Goal: Transaction & Acquisition: Purchase product/service

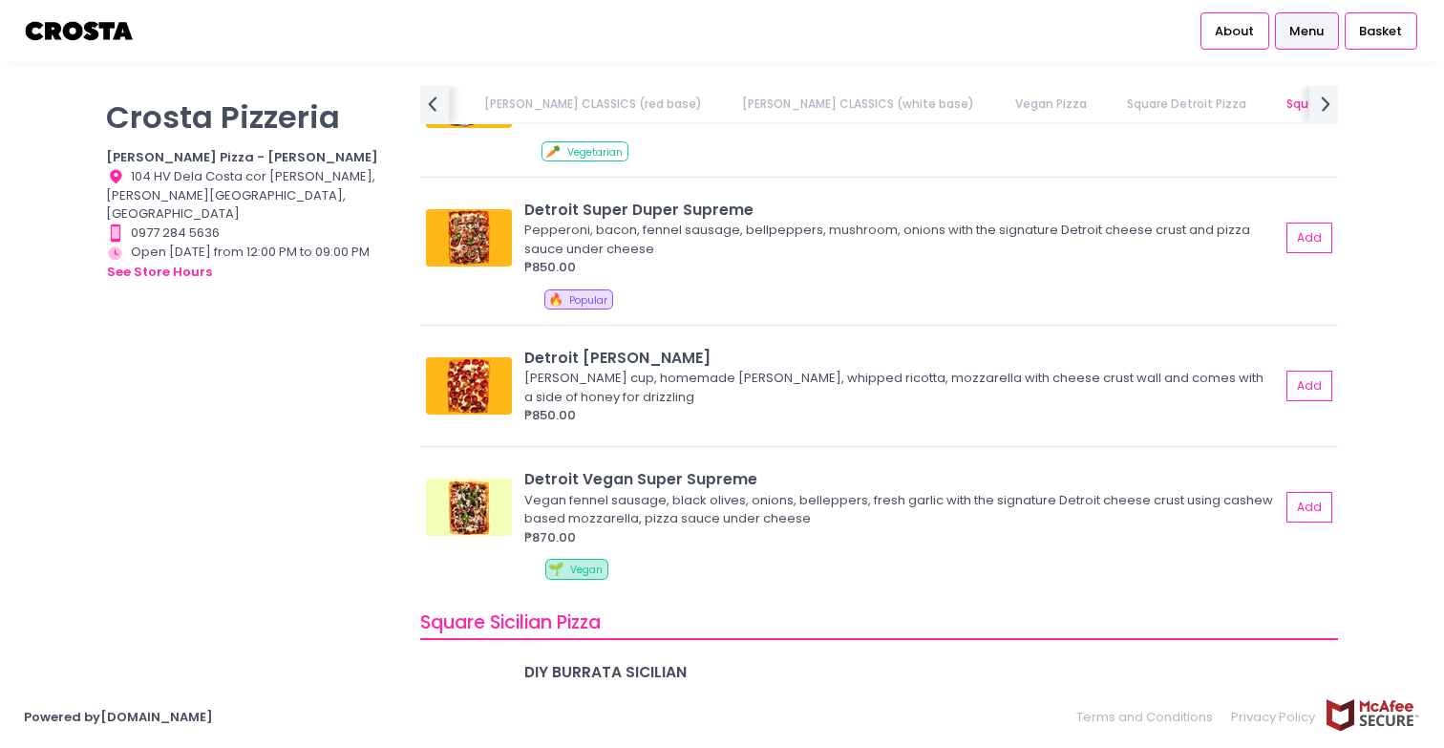
scroll to position [2146, 0]
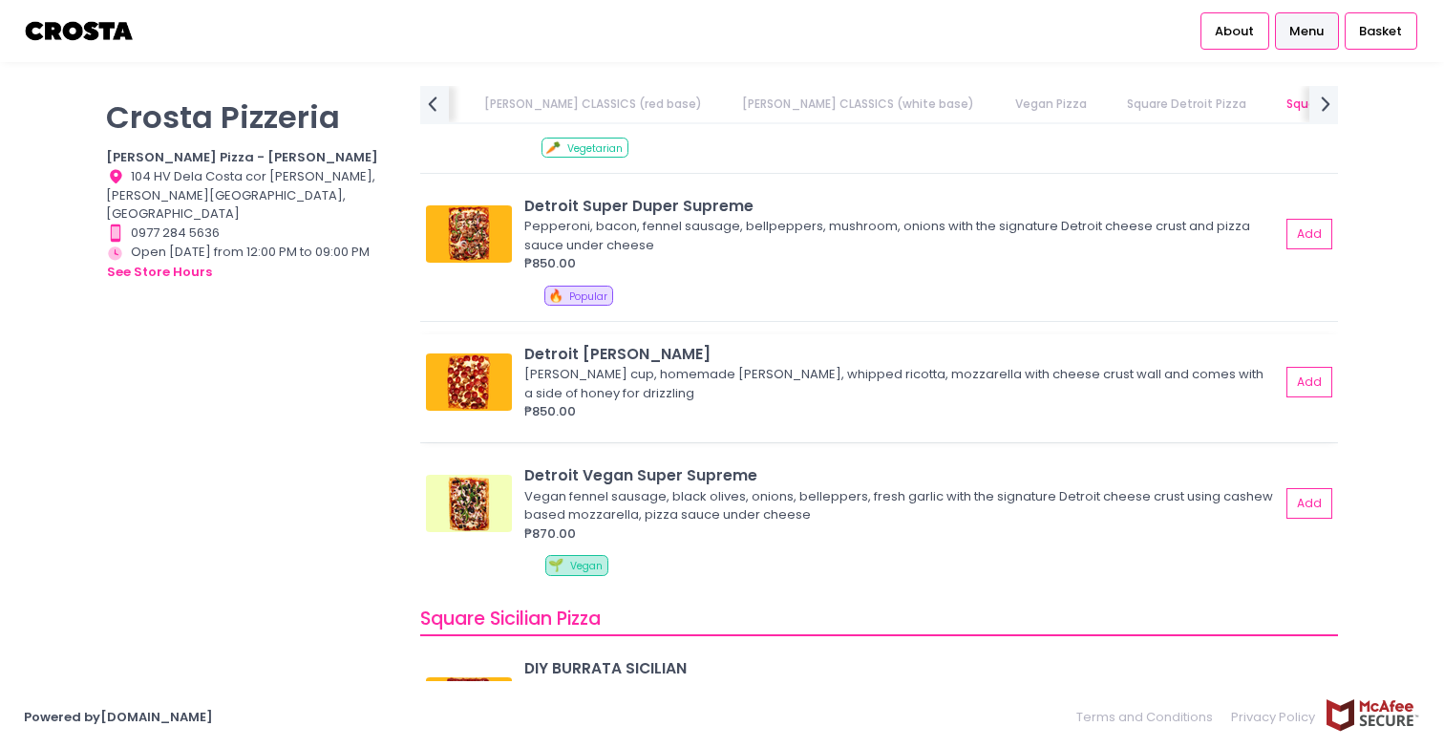
click at [477, 382] on img at bounding box center [469, 381] width 86 height 57
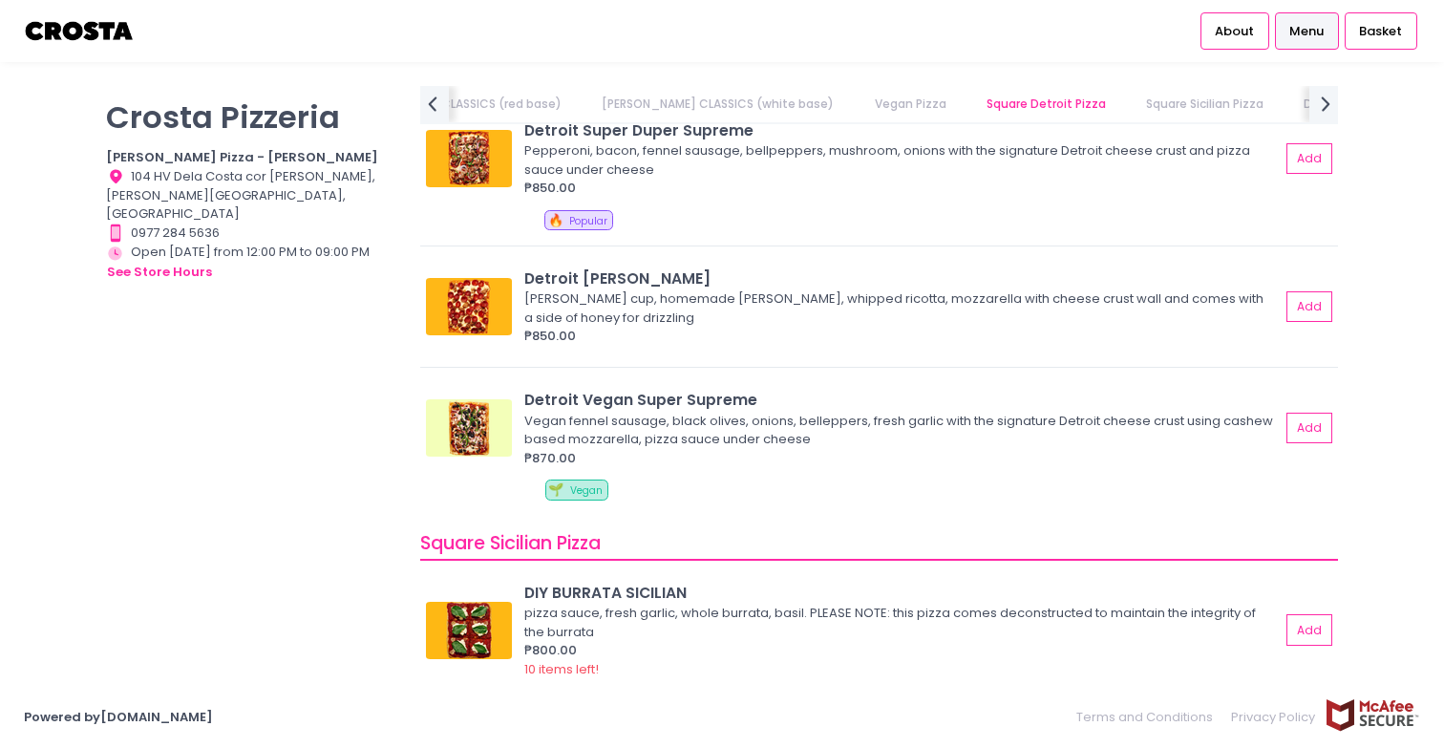
scroll to position [2214, 0]
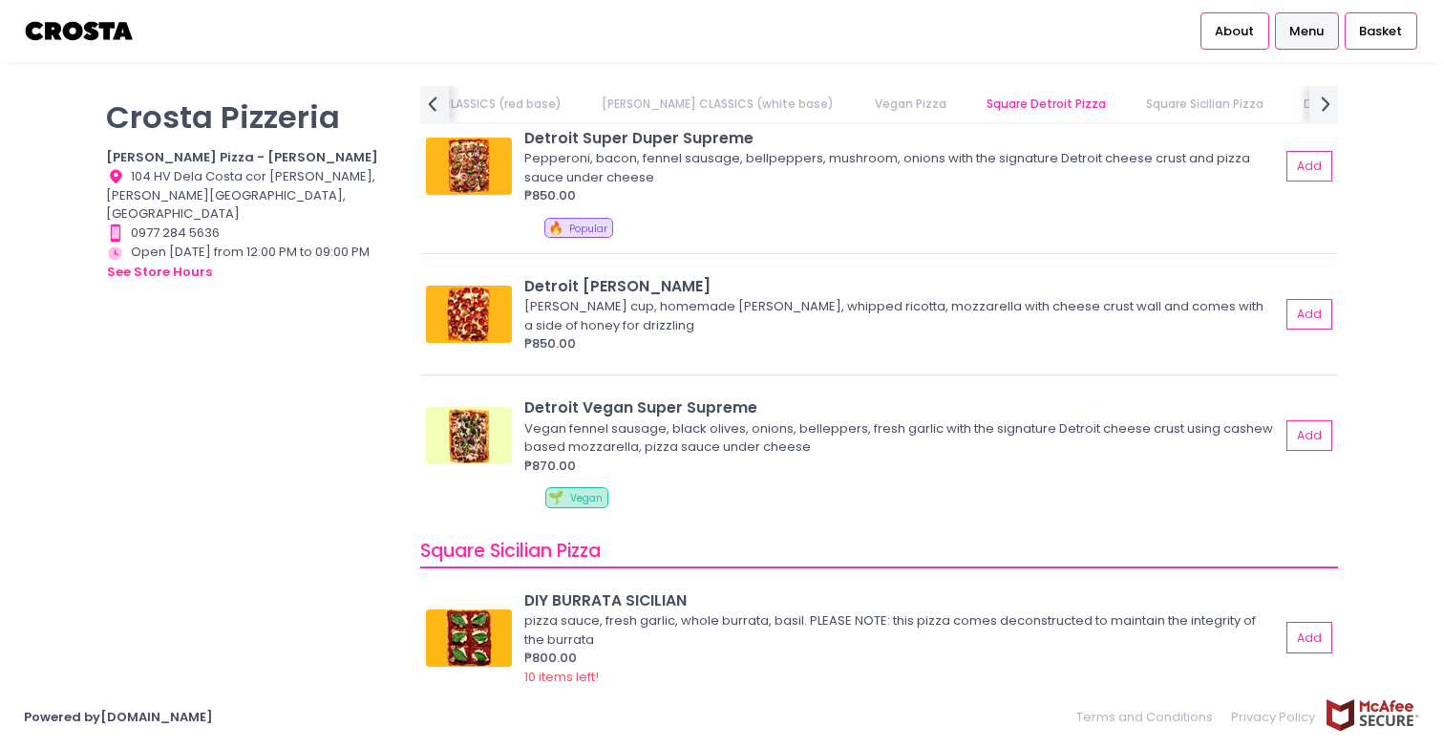
click at [481, 318] on img at bounding box center [469, 314] width 86 height 57
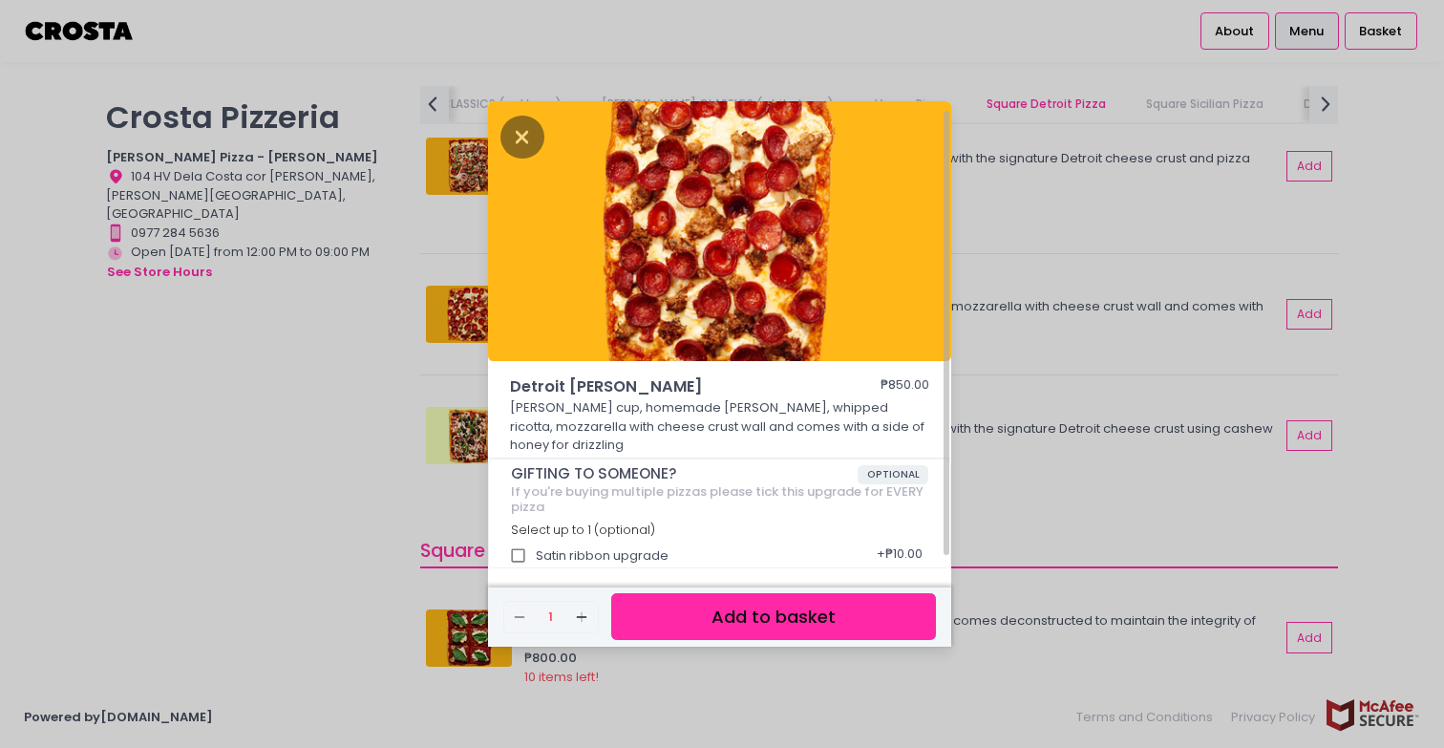
scroll to position [5, 0]
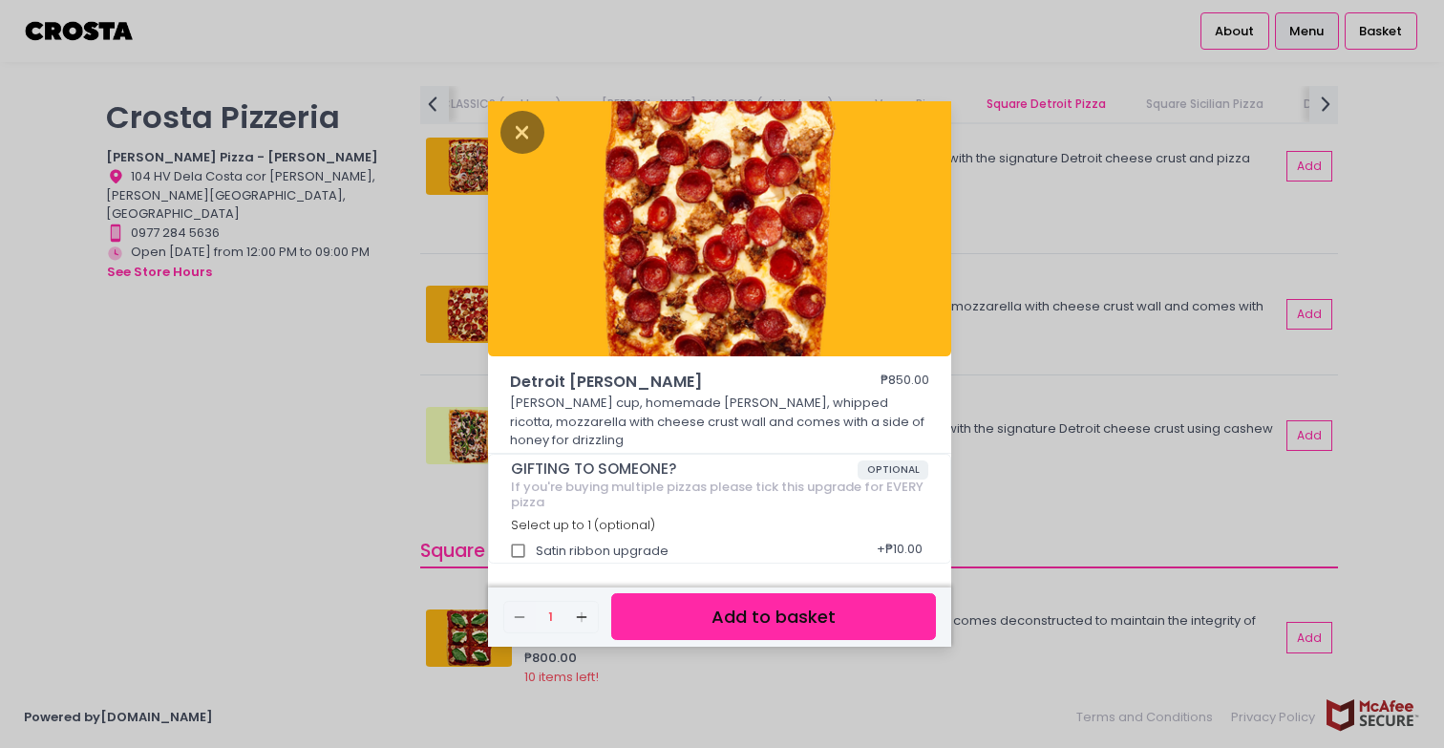
click at [778, 593] on button "Add to basket" at bounding box center [773, 616] width 325 height 47
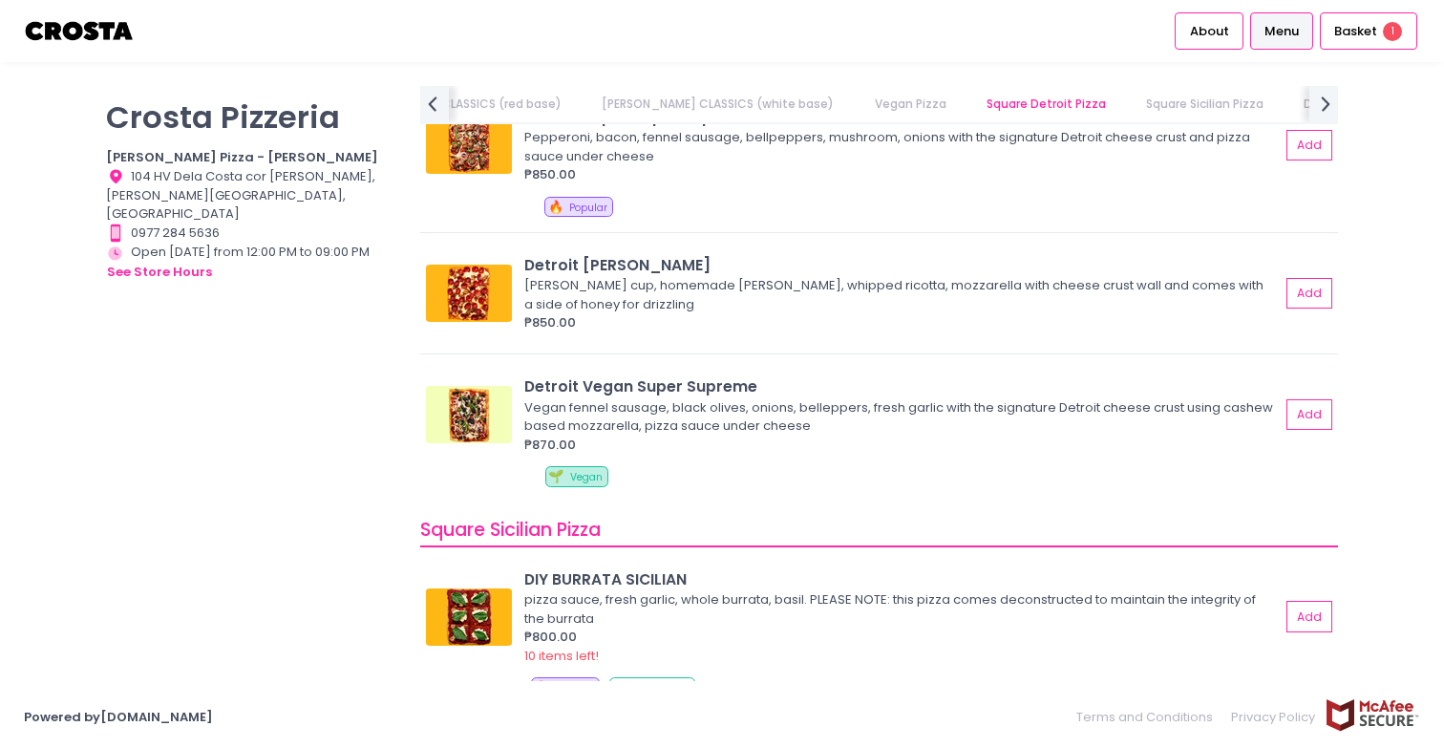
scroll to position [2227, 0]
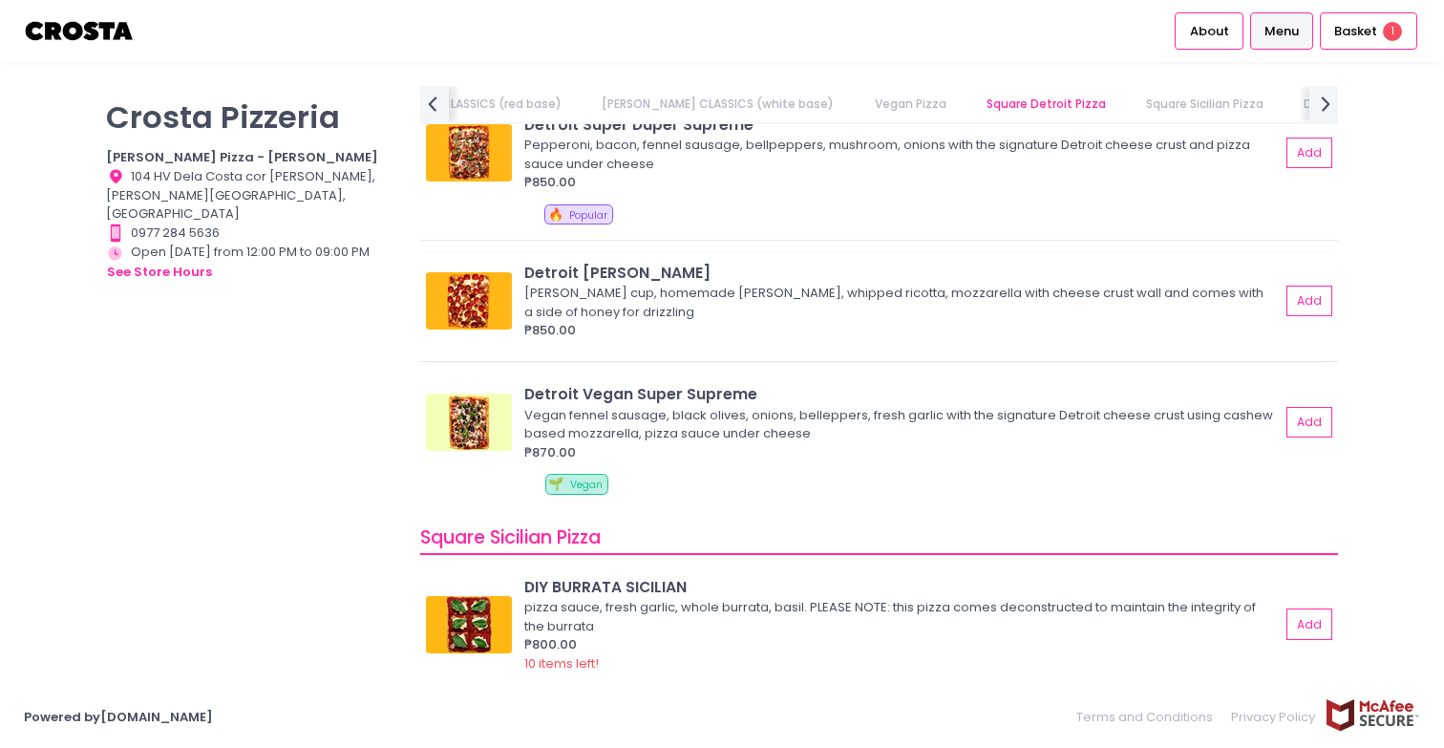
click at [716, 272] on div "Detroit [PERSON_NAME]" at bounding box center [901, 273] width 755 height 22
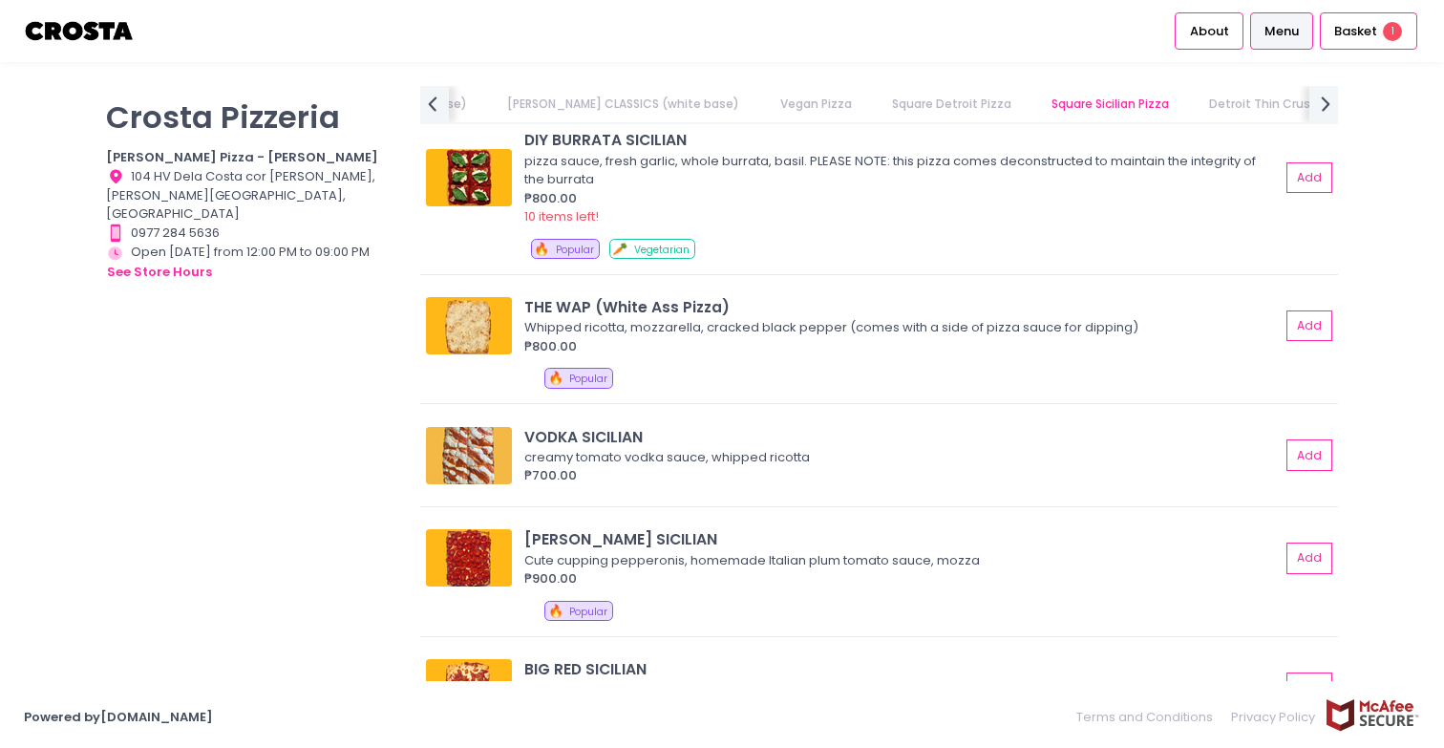
scroll to position [2715, 0]
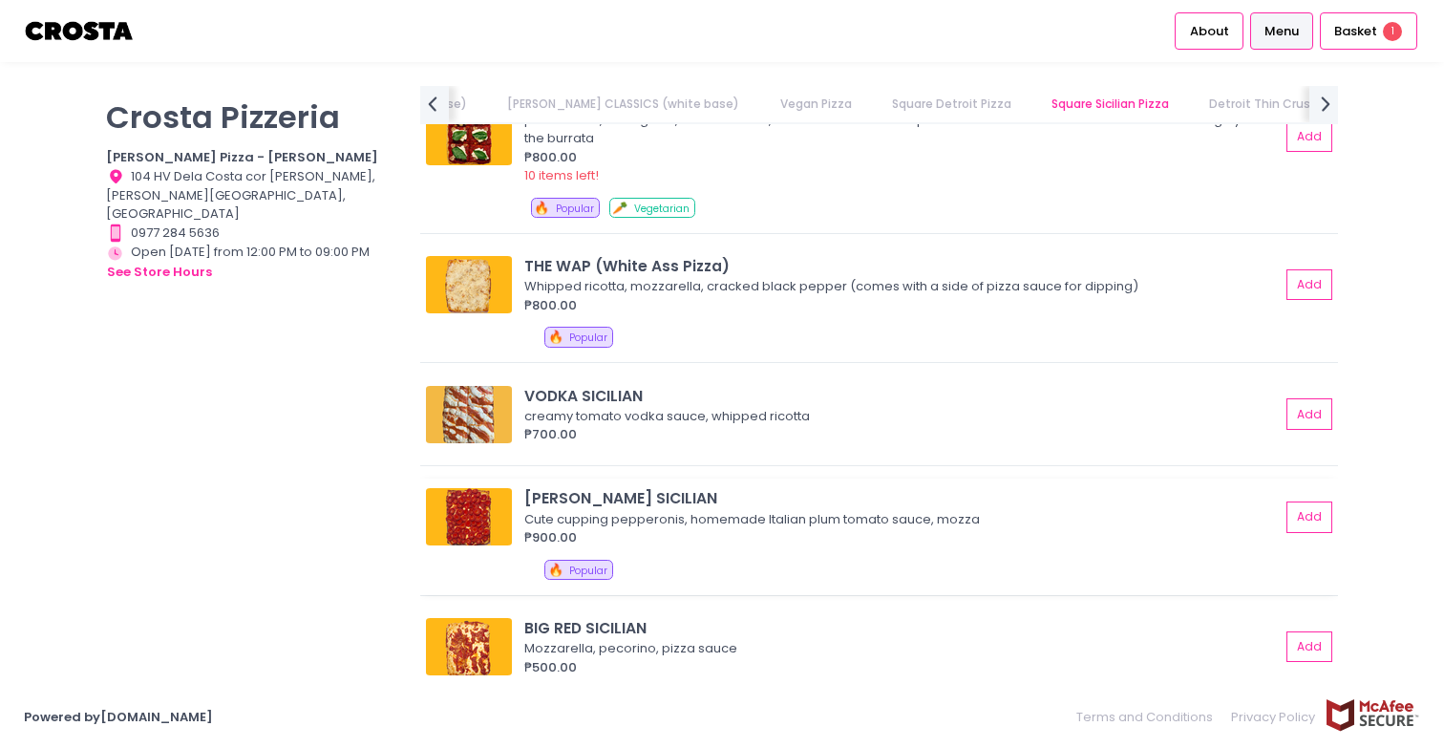
click at [489, 501] on img at bounding box center [469, 516] width 86 height 57
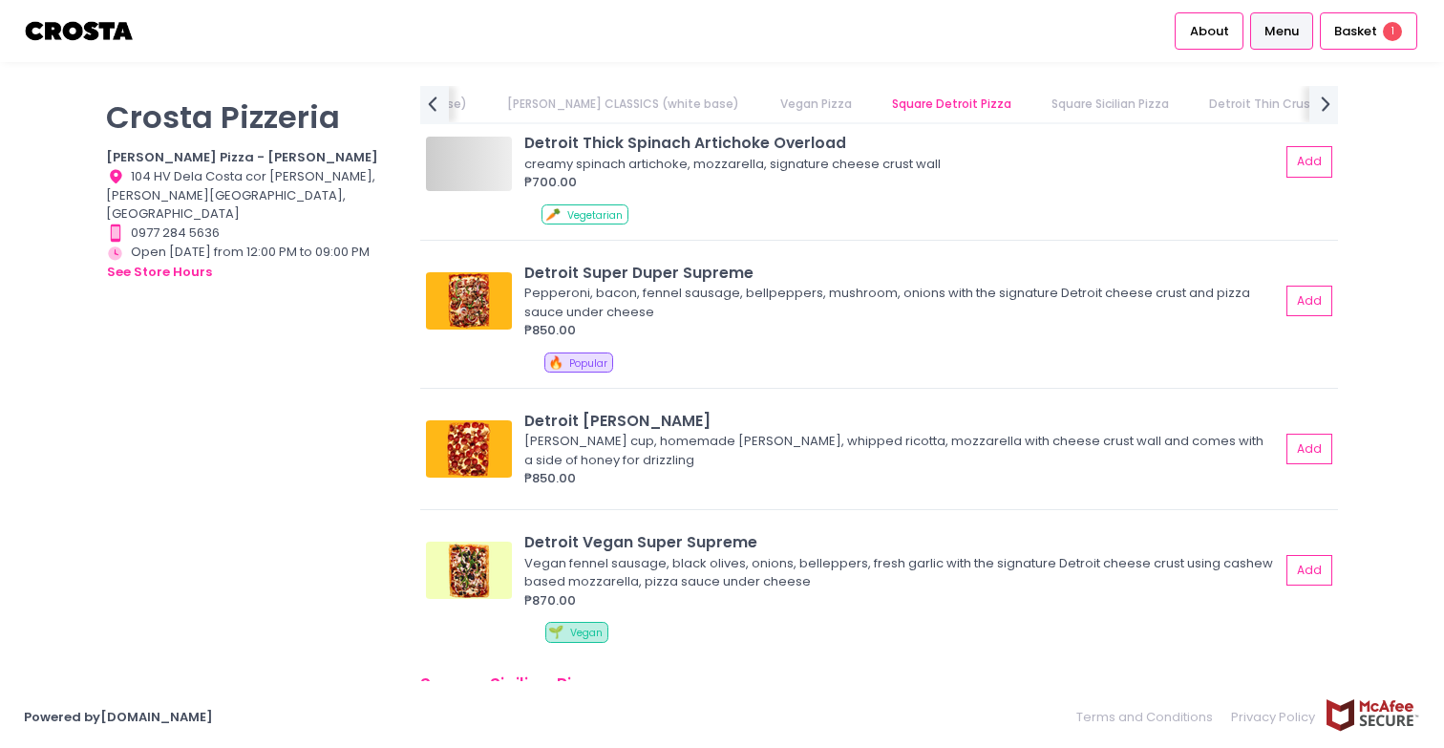
scroll to position [2048, 0]
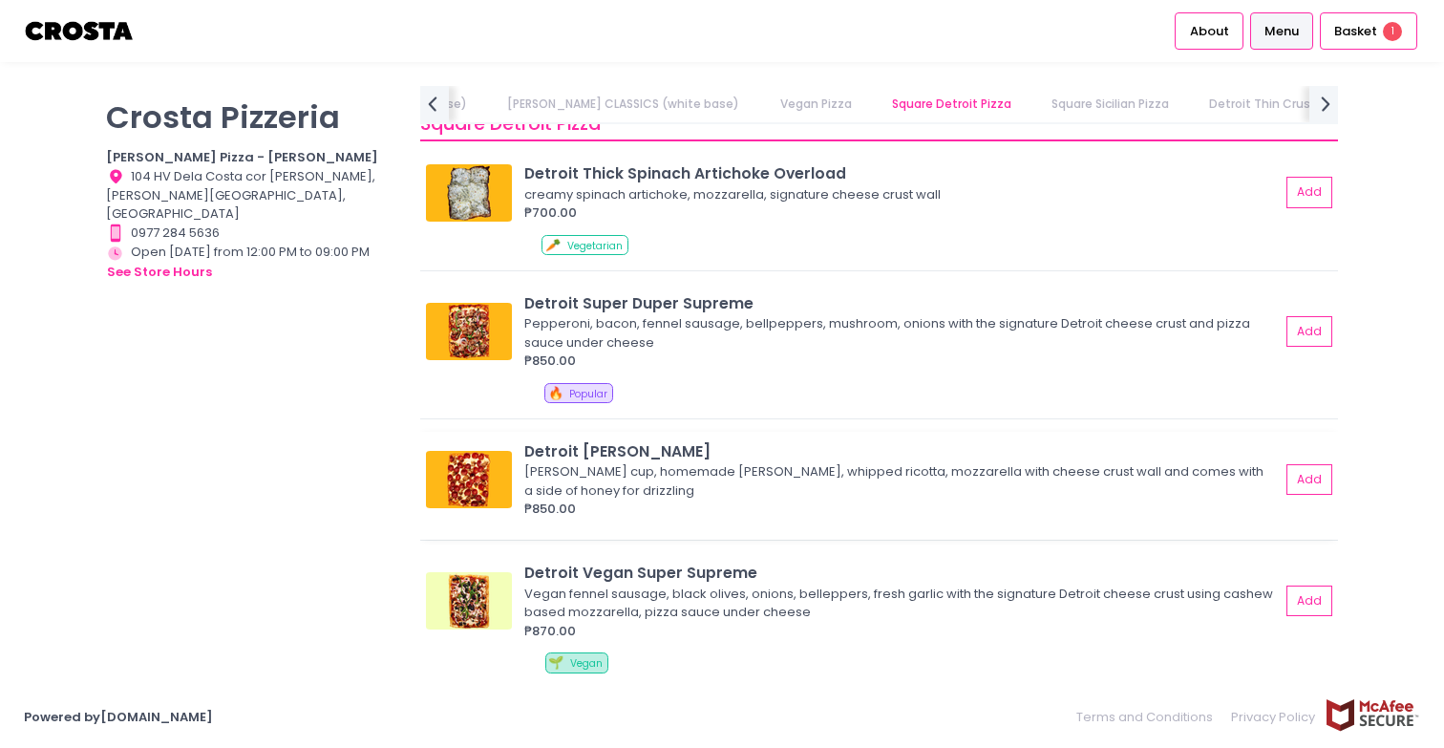
click at [477, 477] on img at bounding box center [469, 479] width 86 height 57
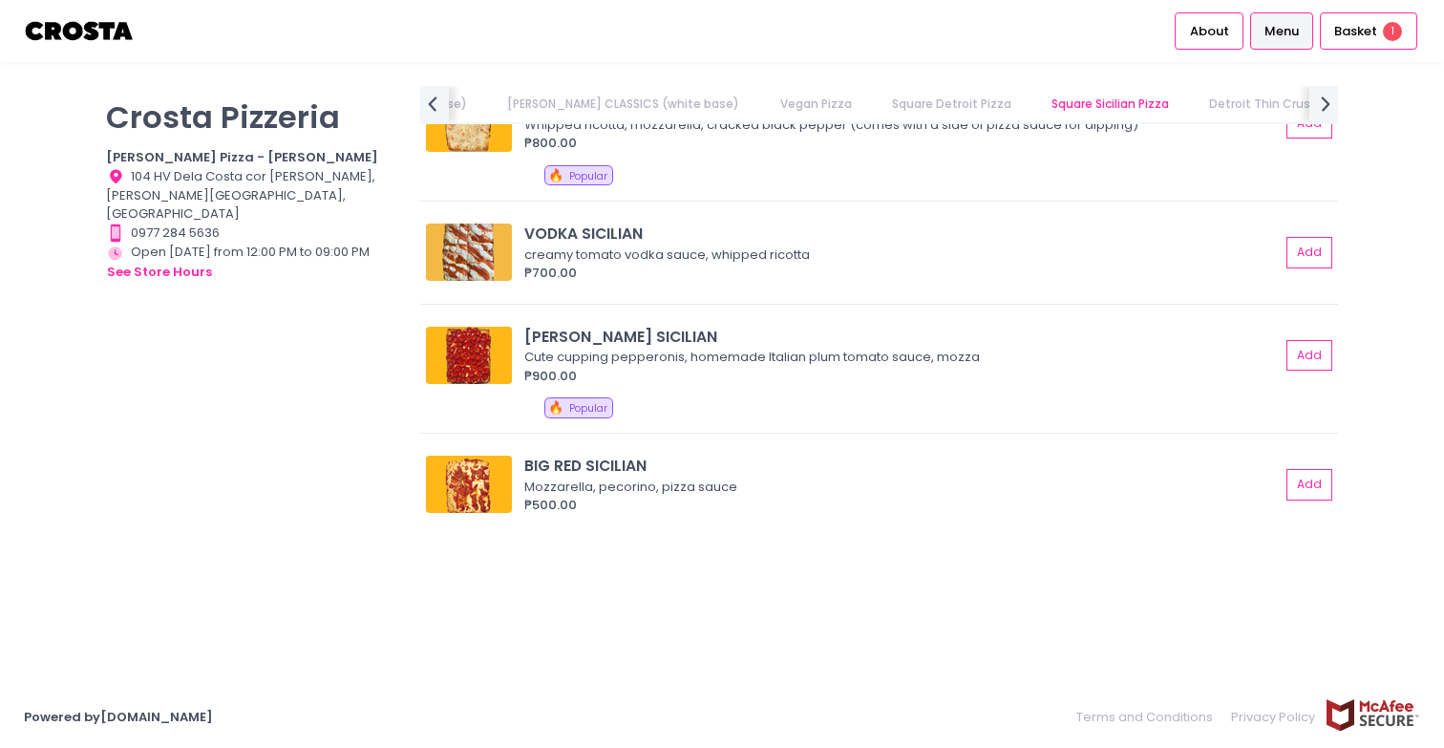
scroll to position [2880, 0]
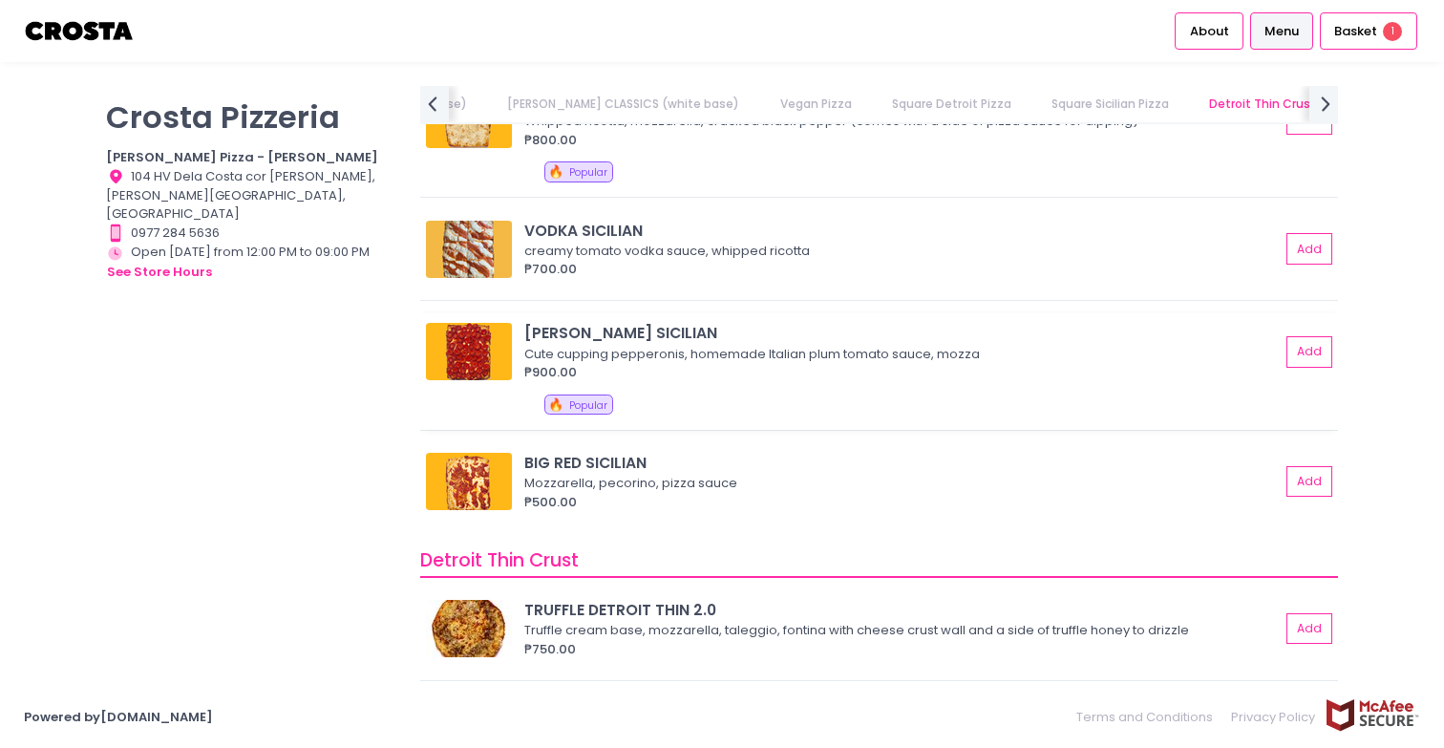
click at [484, 342] on img at bounding box center [469, 351] width 86 height 57
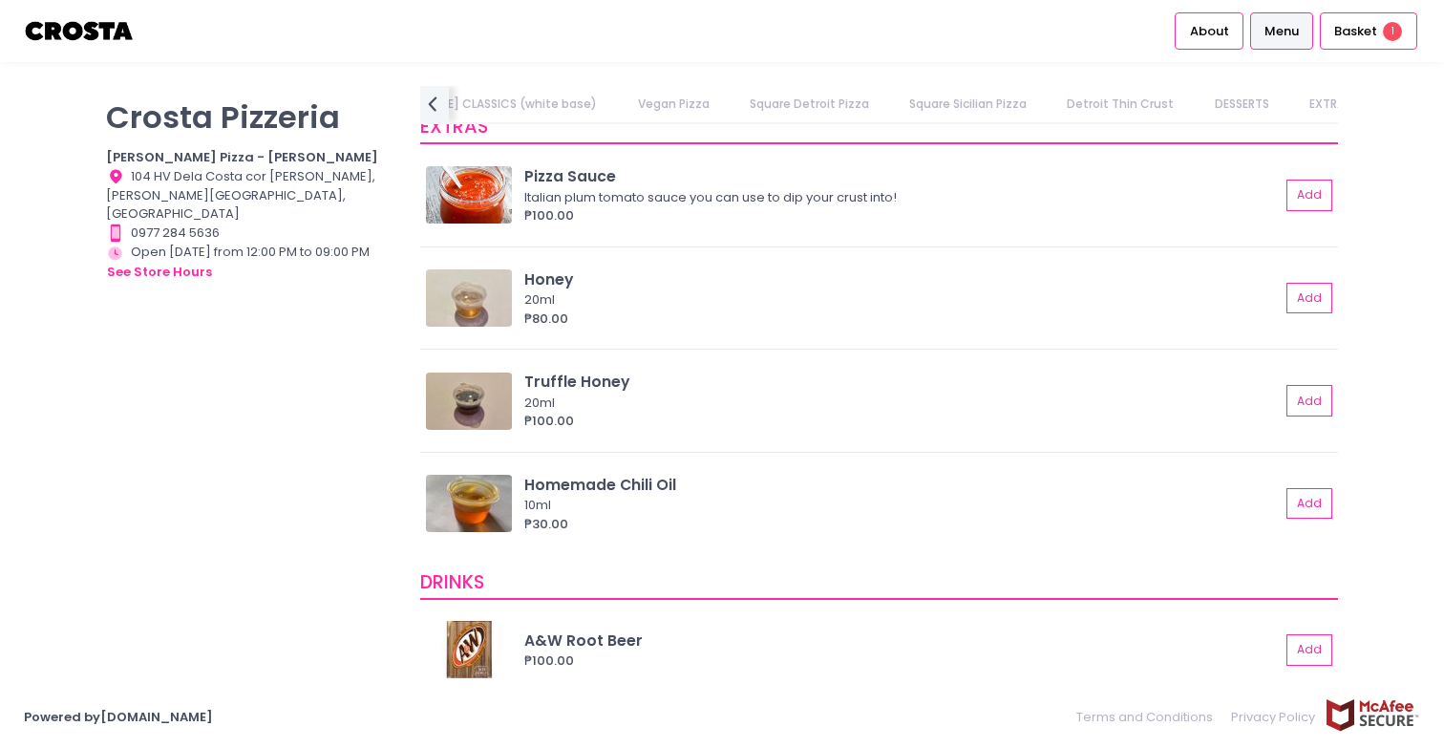
scroll to position [3937, 0]
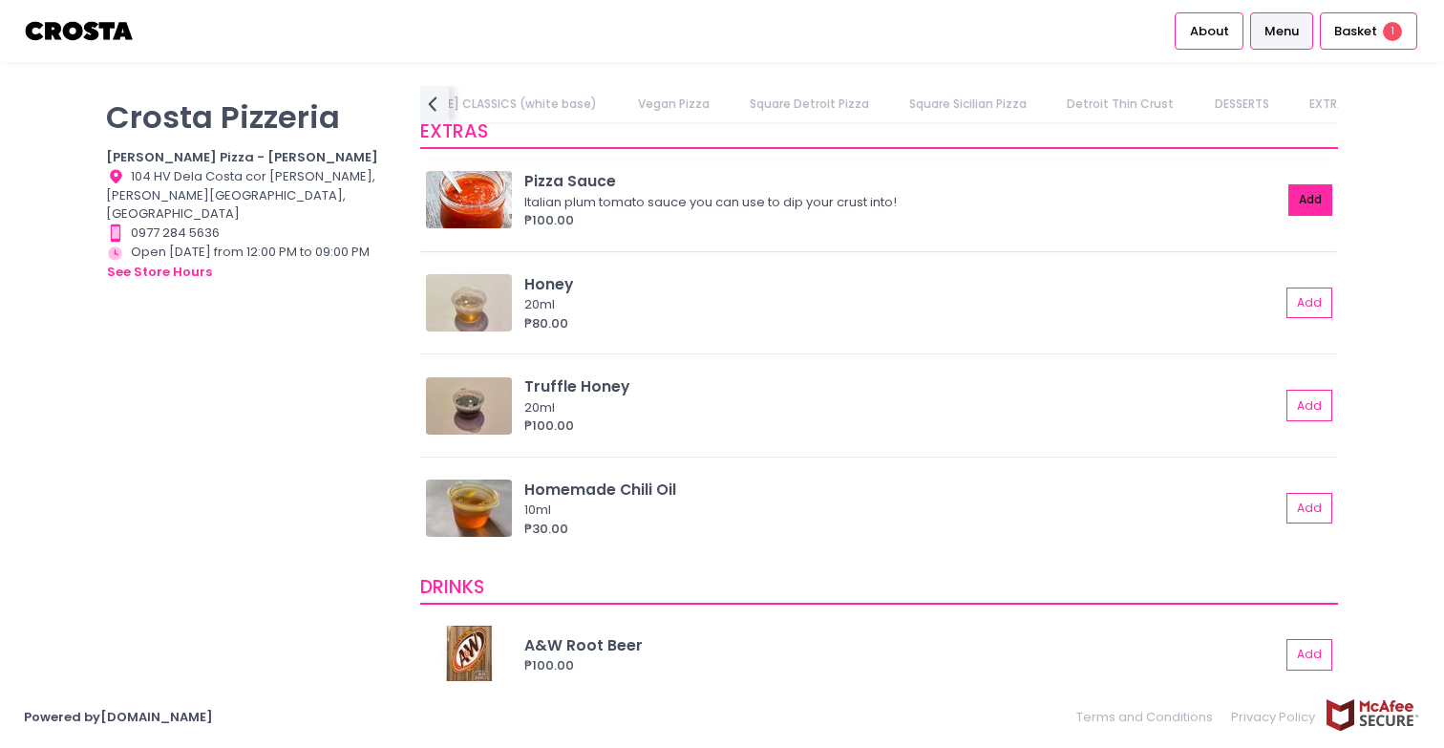
click at [1306, 202] on button "Add" at bounding box center [1310, 200] width 44 height 32
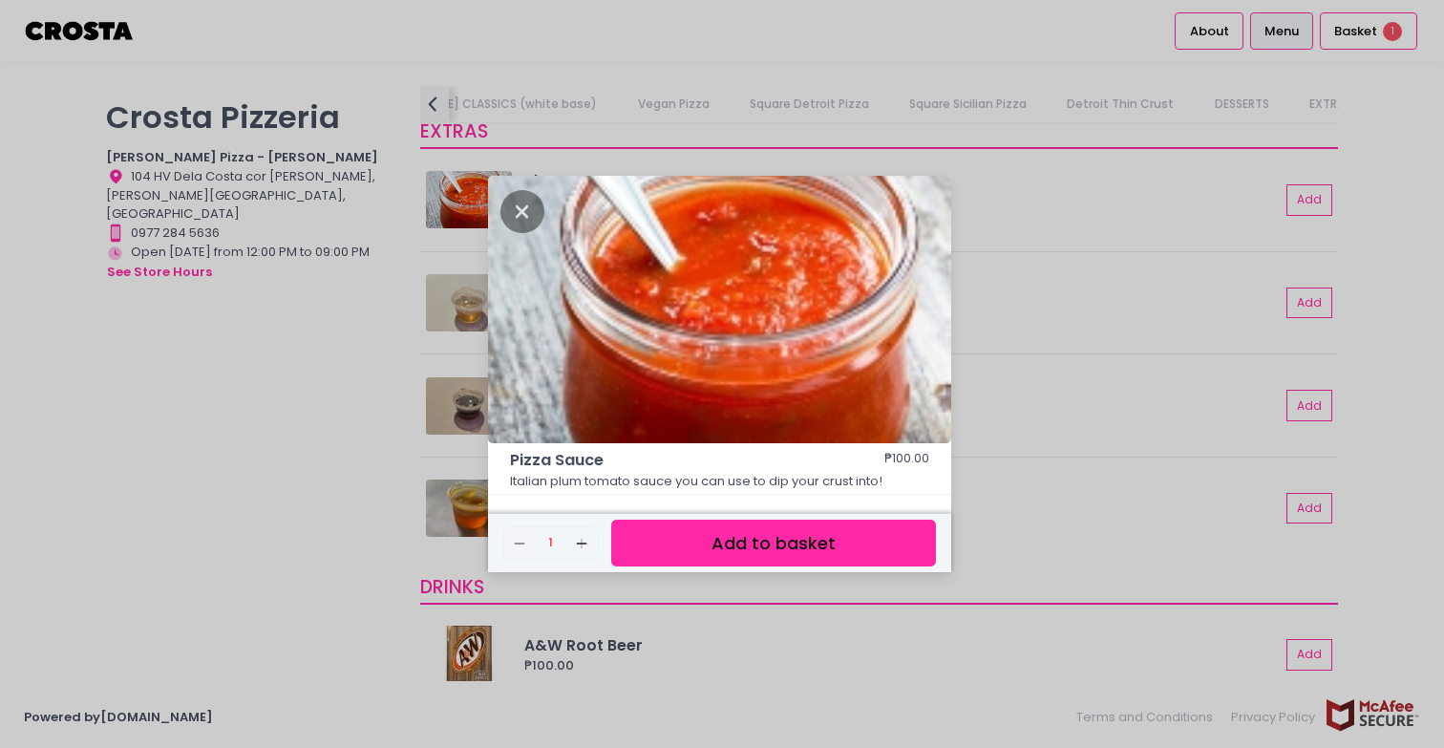
click at [876, 546] on button "Add to basket" at bounding box center [773, 542] width 325 height 47
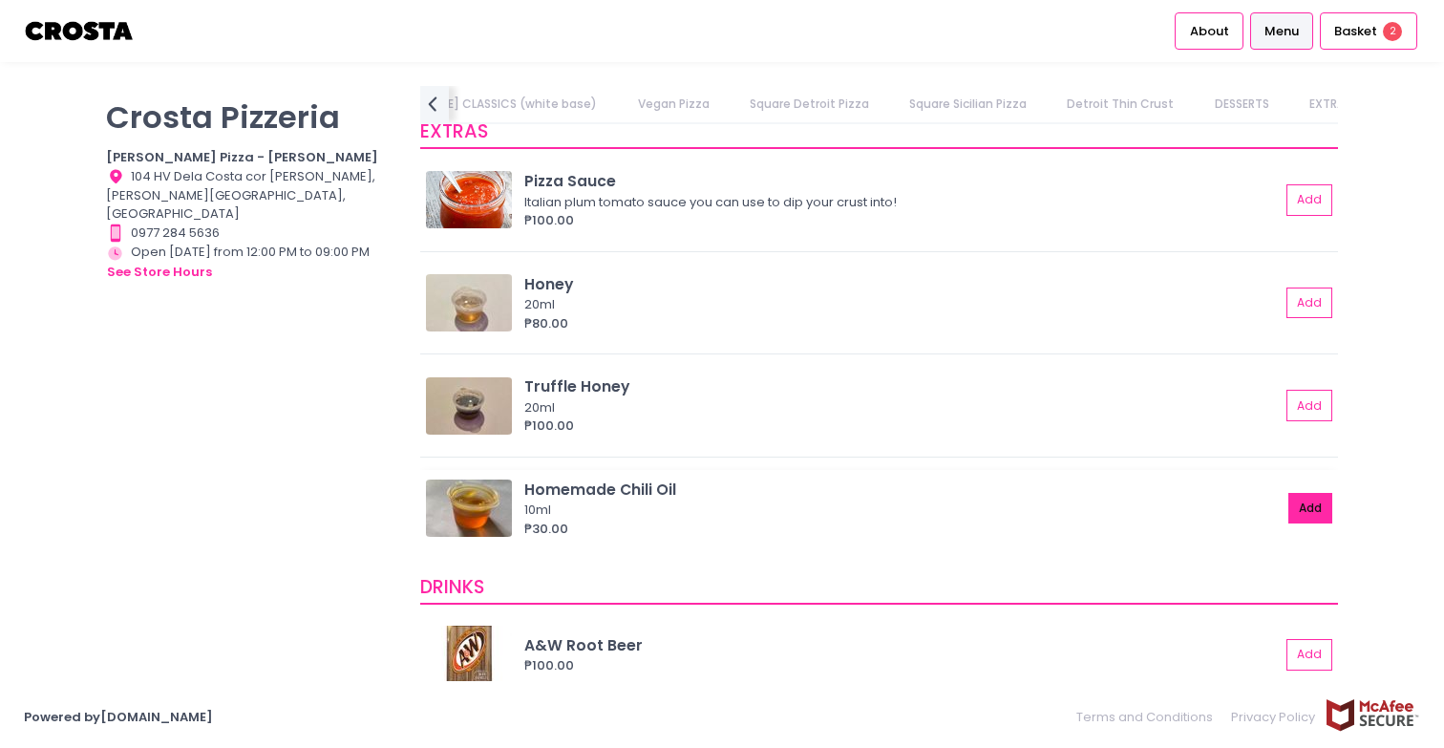
click at [1311, 508] on button "Add" at bounding box center [1310, 509] width 44 height 32
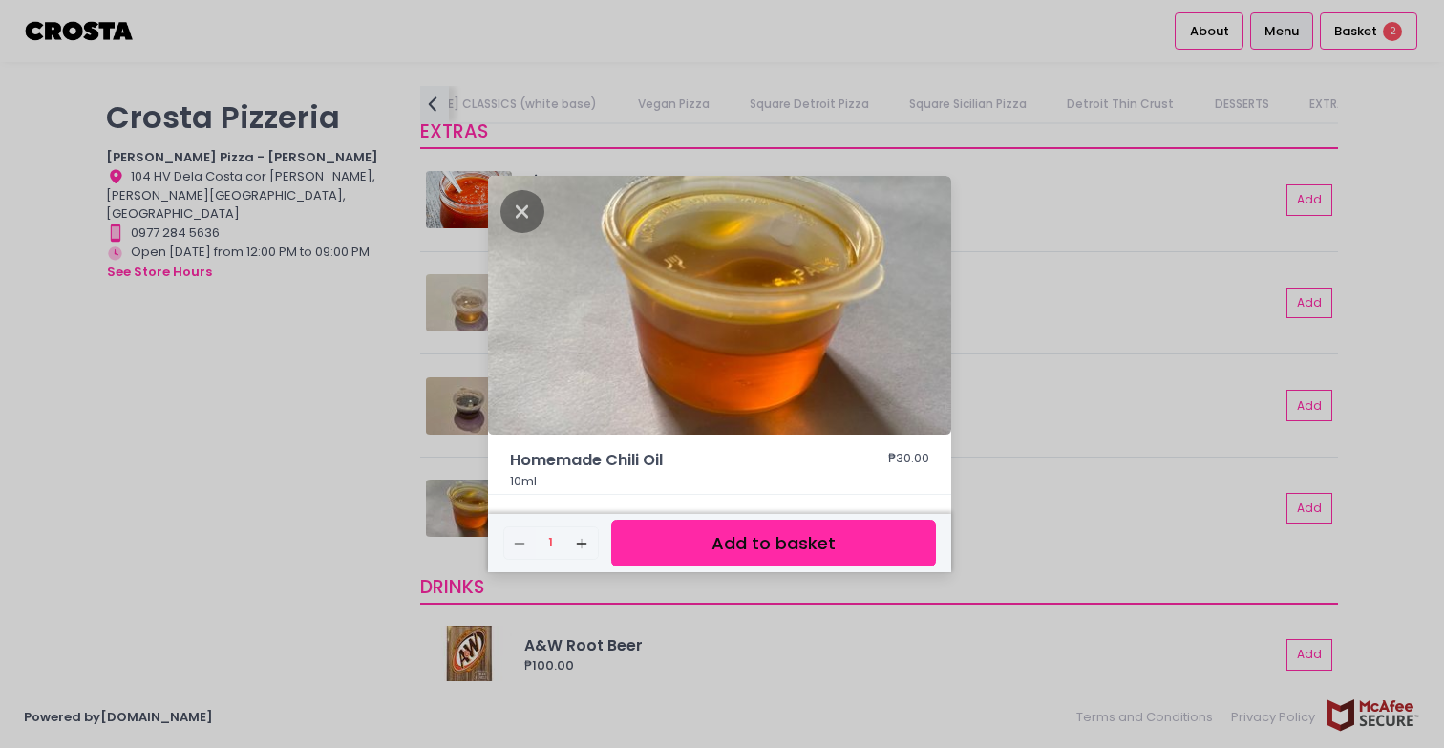
click at [831, 539] on button "Add to basket" at bounding box center [773, 542] width 325 height 47
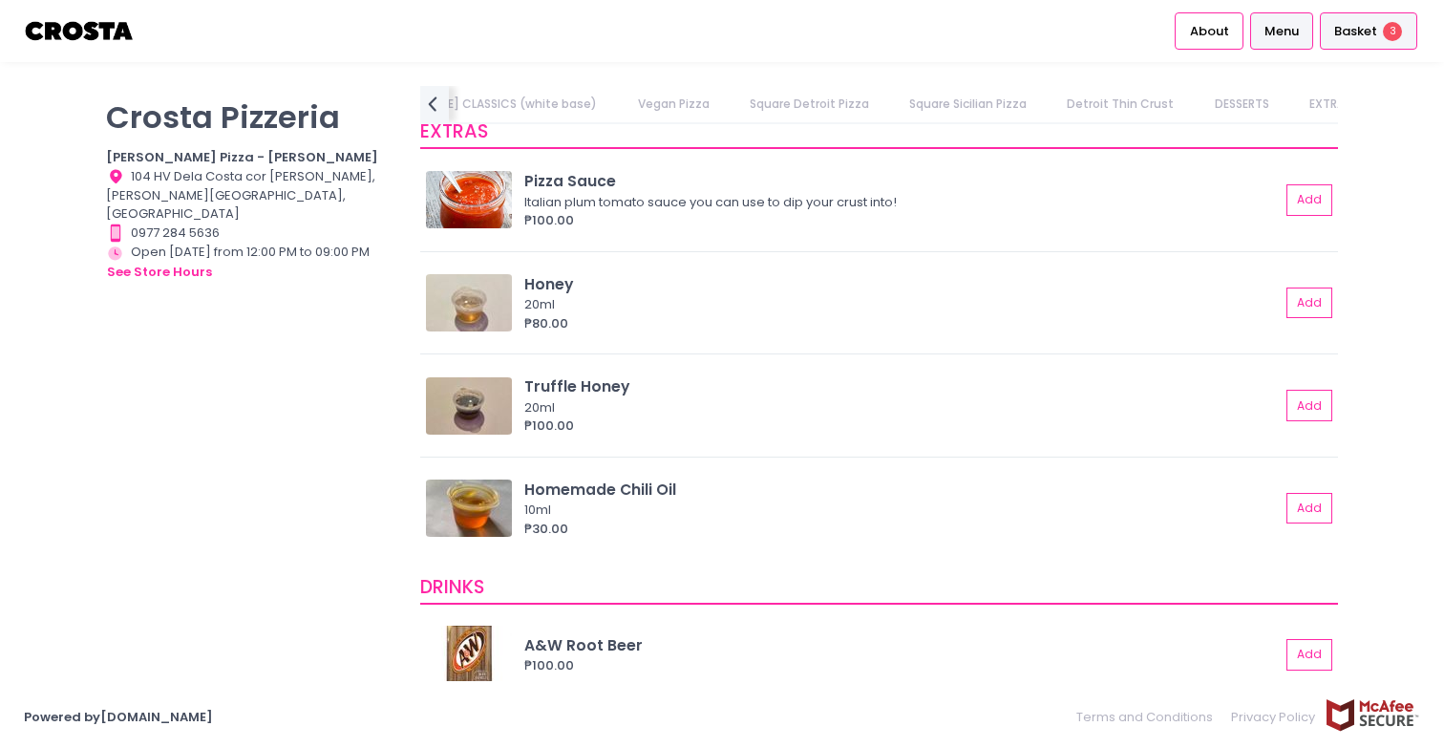
click at [1351, 31] on span "Basket" at bounding box center [1355, 31] width 43 height 19
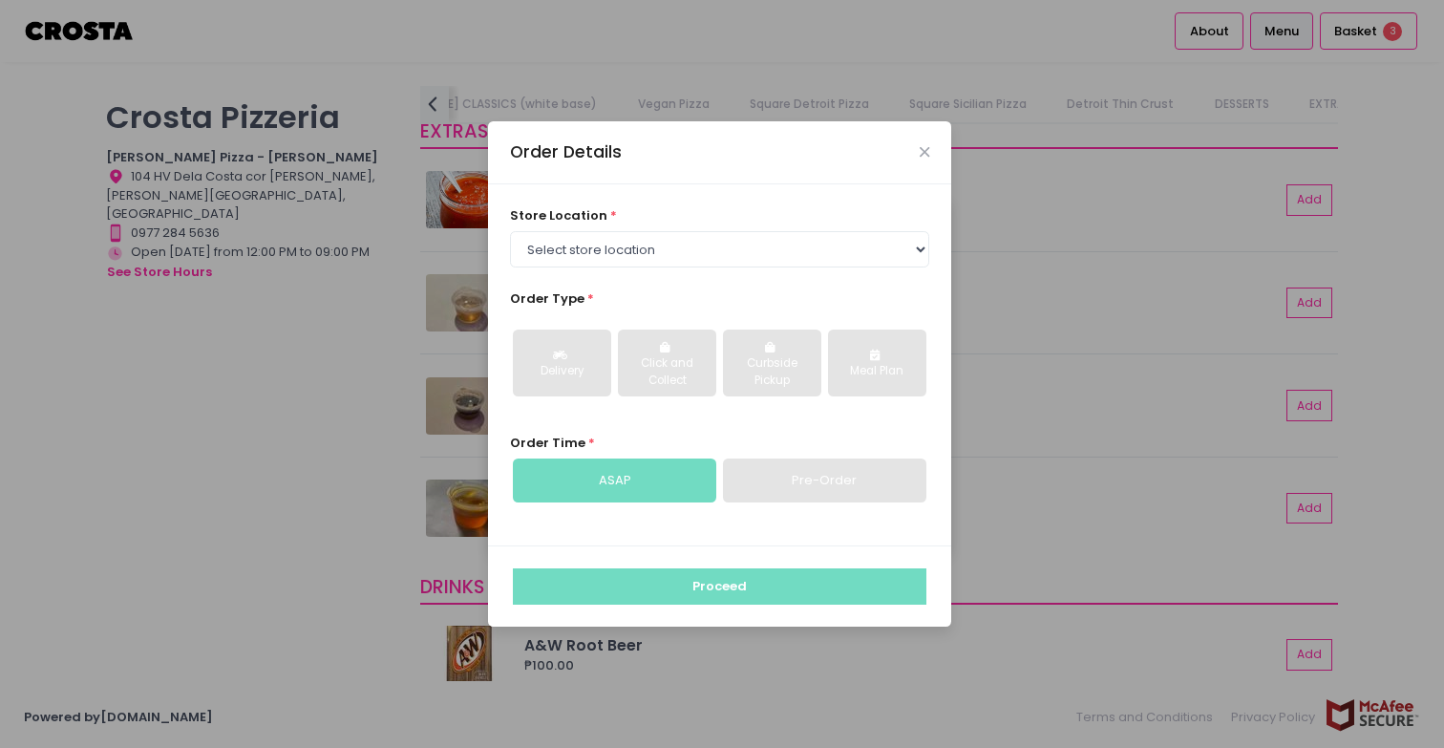
click at [689, 219] on div "store location * Select store location Crosta Pizza - Salcedo Crosta Pizza - Sa…" at bounding box center [720, 236] width 420 height 61
click at [684, 247] on select "Select store location Crosta Pizza - Salcedo Crosta Pizza - San Juan" at bounding box center [720, 249] width 420 height 36
select select "5fabb2e53664a8677beaeb89"
click at [510, 231] on select "Select store location Crosta Pizza - Salcedo Crosta Pizza - San Juan" at bounding box center [720, 249] width 420 height 36
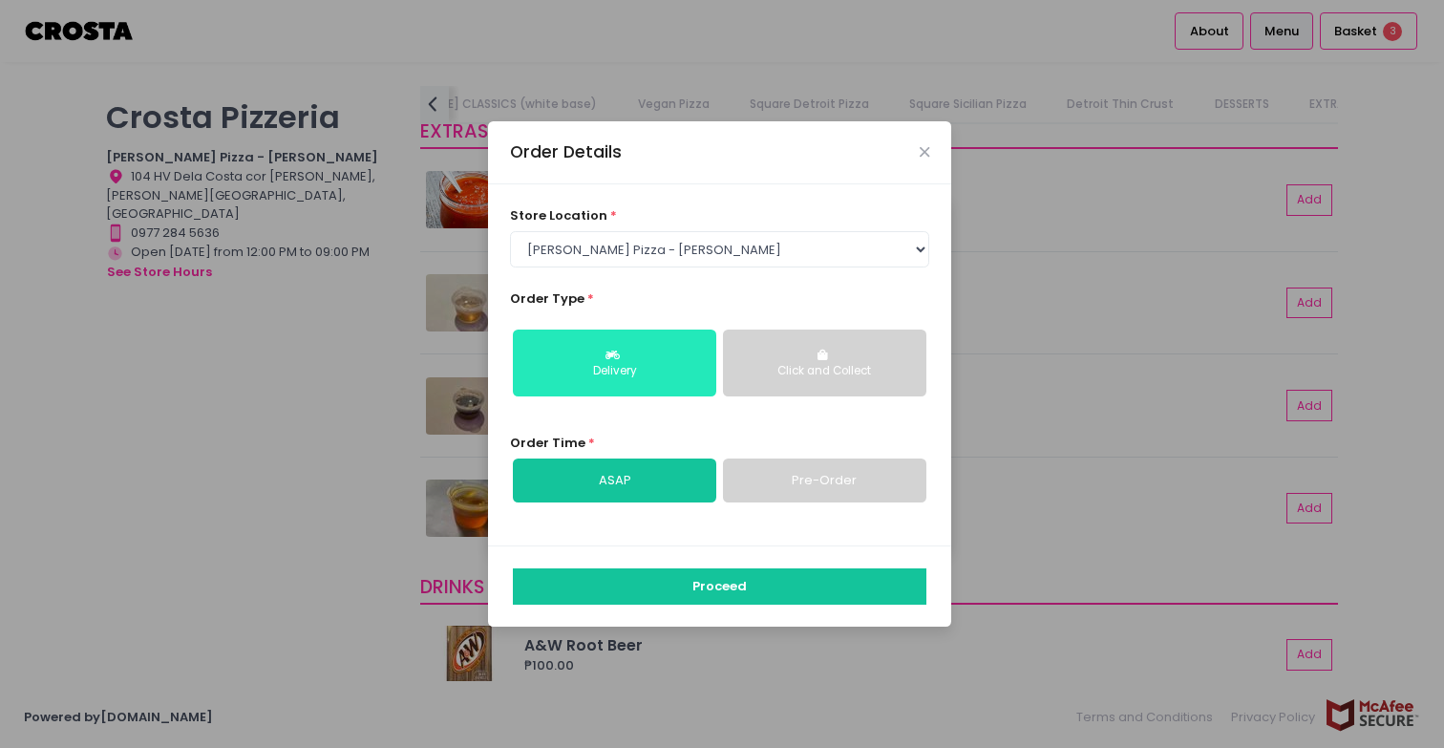
click at [687, 371] on div "Delivery" at bounding box center [614, 371] width 177 height 17
click at [808, 484] on link "Pre-Order" at bounding box center [824, 480] width 203 height 44
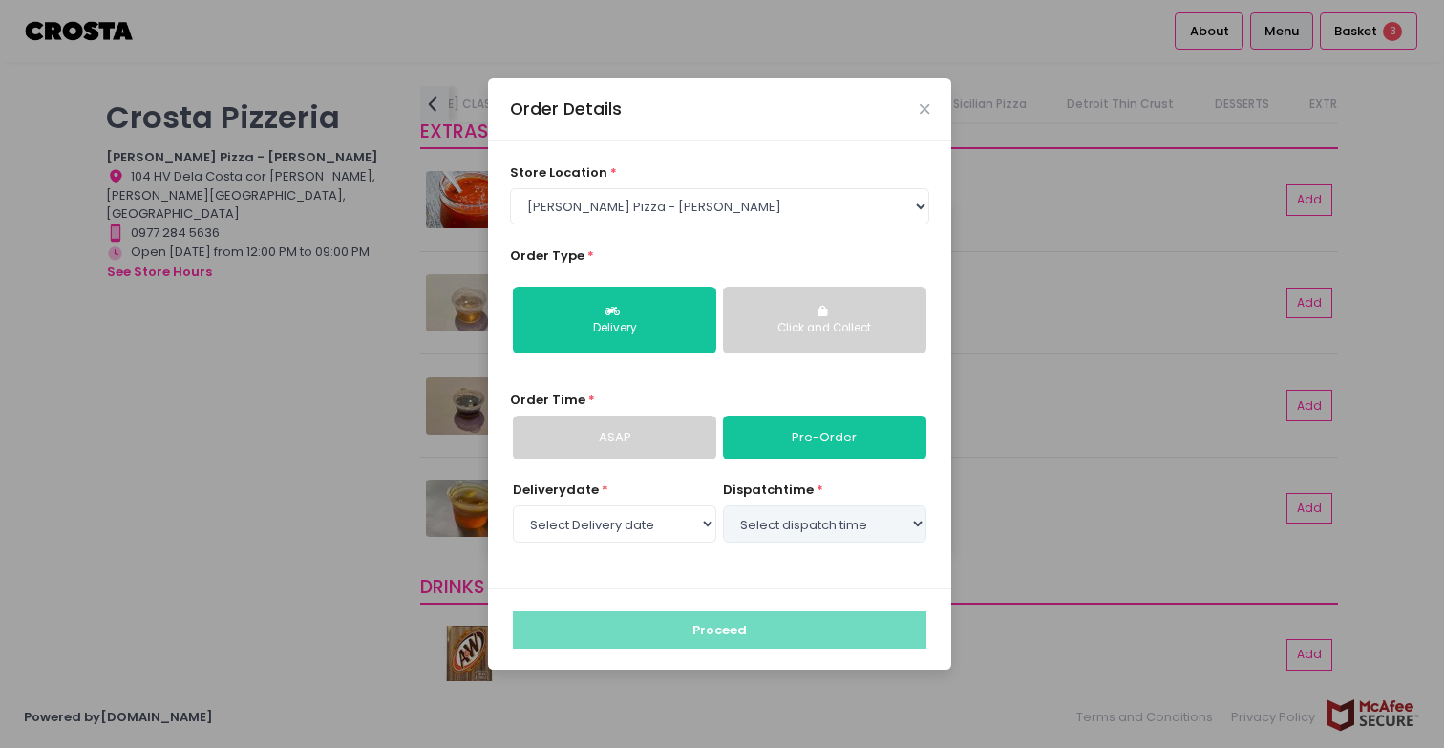
select select "2025-09-07"
click at [701, 528] on select "Select Delivery date Sunday, Sep 7th Monday, Sep 8th Tuesday, Sep 9th Wednesday…" at bounding box center [614, 523] width 203 height 36
click at [513, 505] on select "Select Delivery date Sunday, Sep 7th Monday, Sep 8th Tuesday, Sep 9th Wednesday…" at bounding box center [614, 523] width 203 height 36
click at [808, 520] on select "Select dispatch time 02:00 PM - 02:30 PM 02:30 PM - 03:00 PM 03:00 PM - 03:30 P…" at bounding box center [824, 523] width 203 height 36
click at [723, 505] on select "Select dispatch time 02:00 PM - 02:30 PM 02:30 PM - 03:00 PM 03:00 PM - 03:30 P…" at bounding box center [824, 523] width 203 height 36
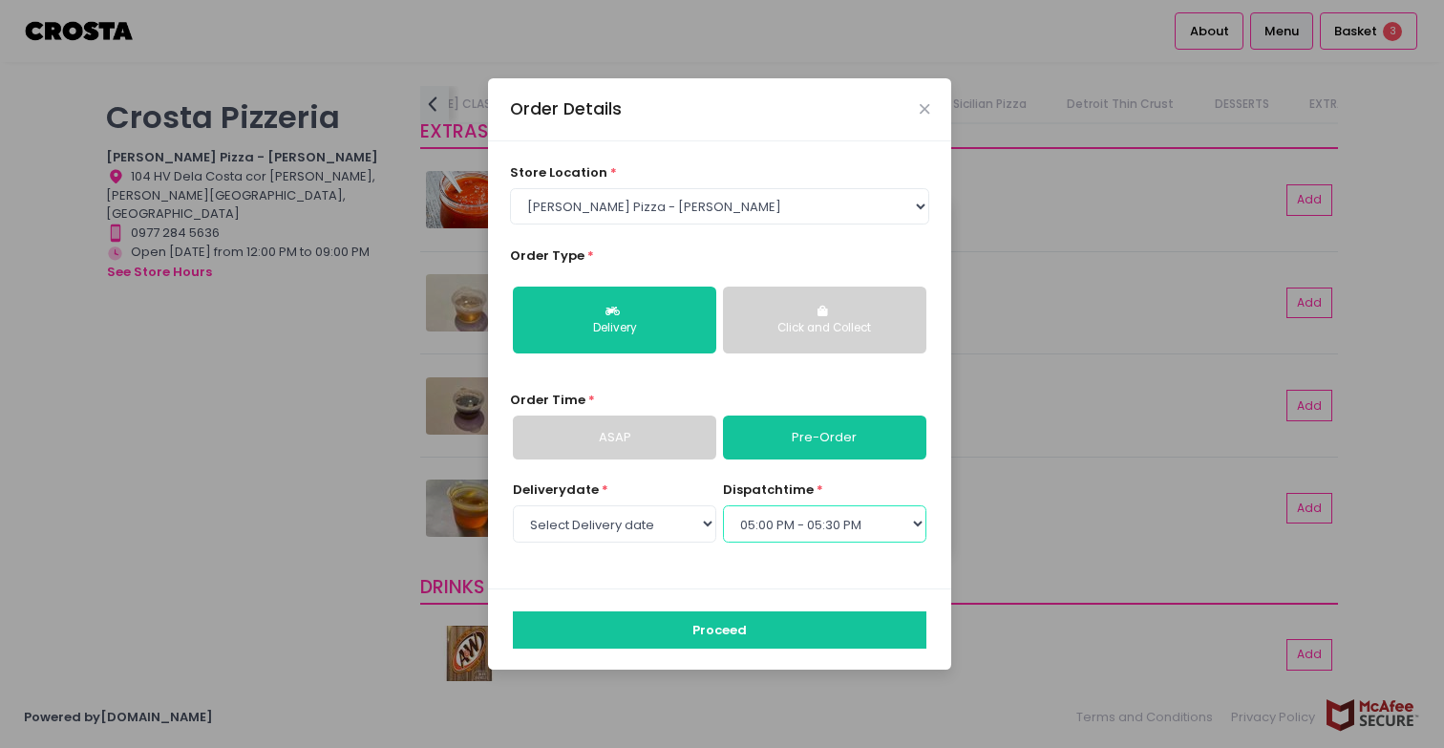
click at [769, 532] on select "Select dispatch time 02:00 PM - 02:30 PM 02:30 PM - 03:00 PM 03:00 PM - 03:30 P…" at bounding box center [824, 523] width 203 height 36
click at [789, 515] on select "Select dispatch time 02:00 PM - 02:30 PM 02:30 PM - 03:00 PM 03:00 PM - 03:30 P…" at bounding box center [824, 523] width 203 height 36
click at [772, 527] on select "Select dispatch time 02:00 PM - 02:30 PM 02:30 PM - 03:00 PM 03:00 PM - 03:30 P…" at bounding box center [824, 523] width 203 height 36
click at [723, 505] on select "Select dispatch time 02:00 PM - 02:30 PM 02:30 PM - 03:00 PM 03:00 PM - 03:30 P…" at bounding box center [824, 523] width 203 height 36
click at [771, 529] on select "Select dispatch time 02:00 PM - 02:30 PM 02:30 PM - 03:00 PM 03:00 PM - 03:30 P…" at bounding box center [824, 523] width 203 height 36
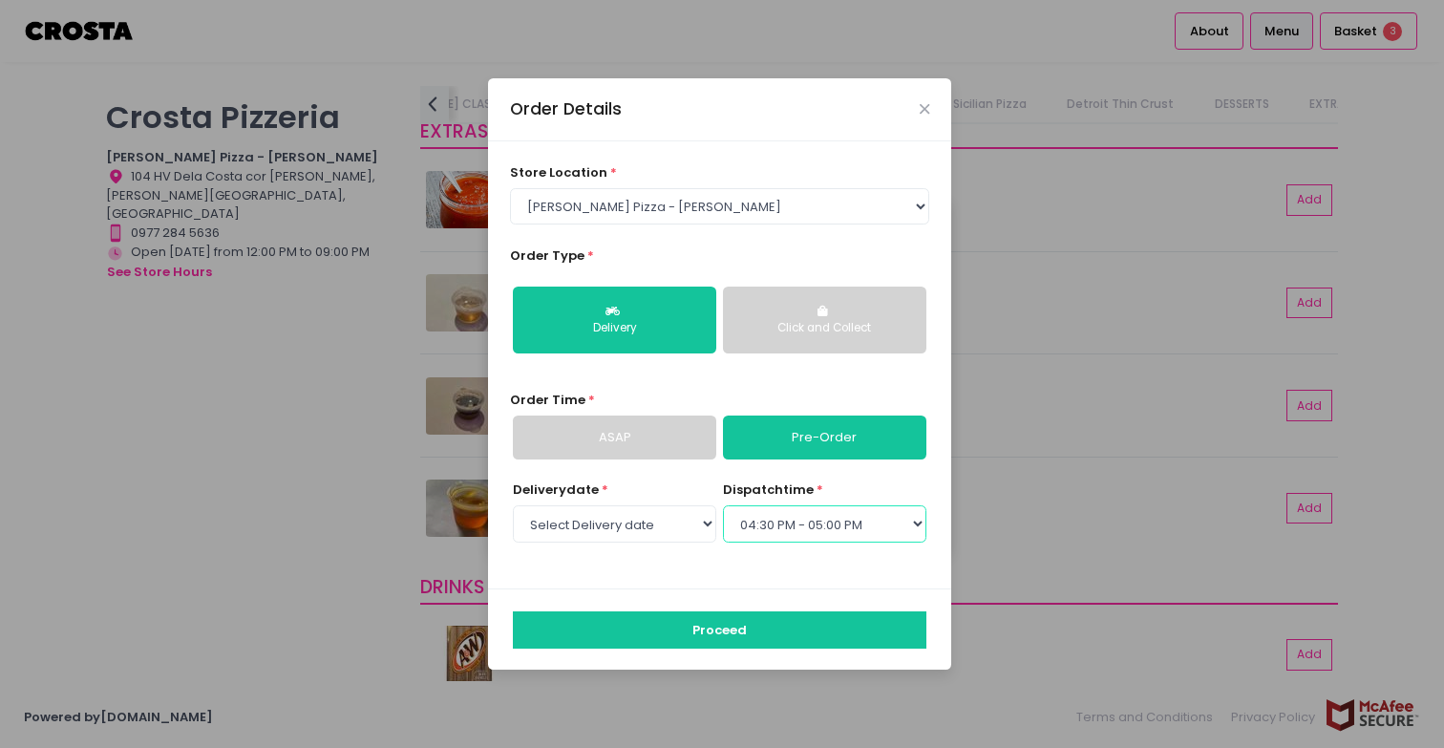
click at [723, 505] on select "Select dispatch time 02:00 PM - 02:30 PM 02:30 PM - 03:00 PM 03:00 PM - 03:30 P…" at bounding box center [824, 523] width 203 height 36
click at [843, 527] on select "Select dispatch time 02:00 PM - 02:30 PM 02:30 PM - 03:00 PM 03:00 PM - 03:30 P…" at bounding box center [824, 523] width 203 height 36
select select "17:00"
click at [723, 505] on select "Select dispatch time 02:00 PM - 02:30 PM 02:30 PM - 03:00 PM 03:00 PM - 03:30 P…" at bounding box center [824, 523] width 203 height 36
click at [808, 519] on select "Select dispatch time 02:00 PM - 02:30 PM 02:30 PM - 03:00 PM 03:00 PM - 03:30 P…" at bounding box center [824, 523] width 203 height 36
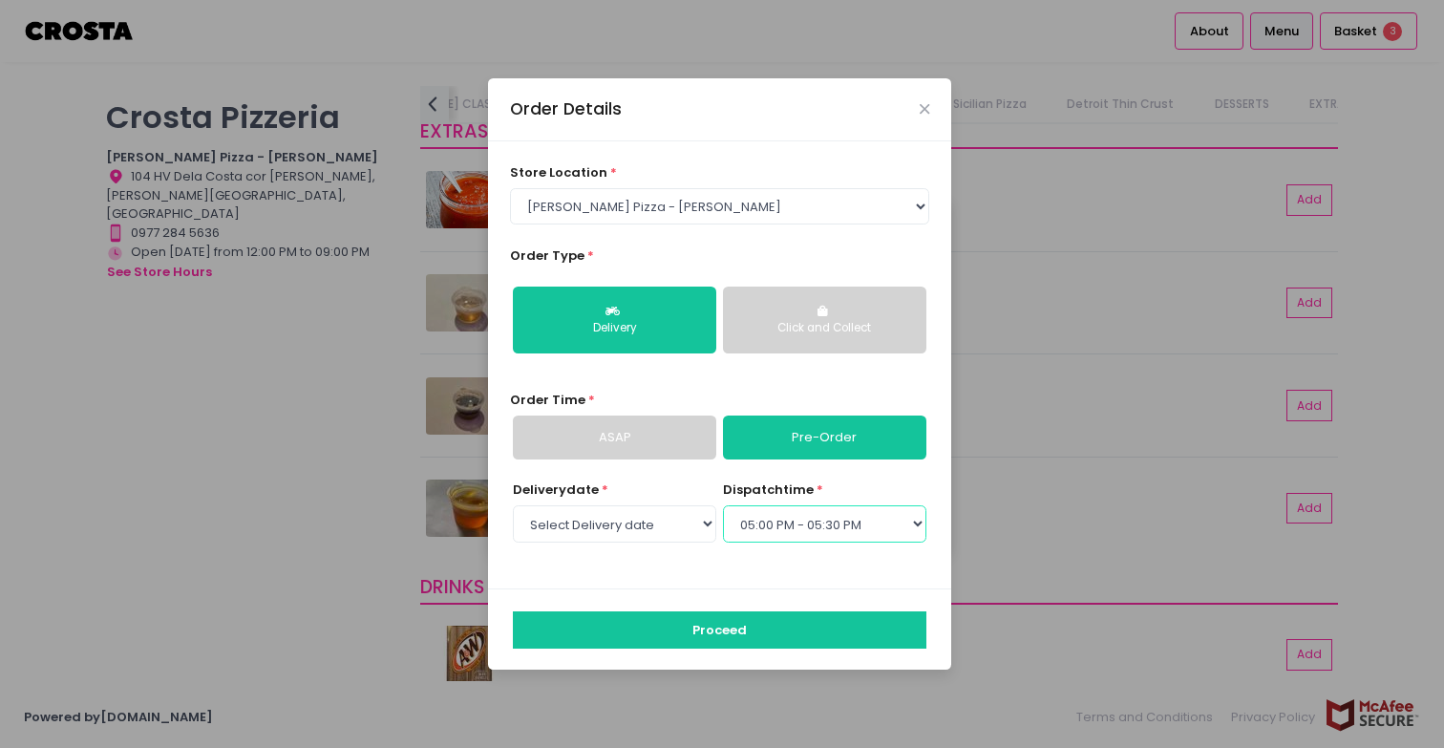
click at [773, 524] on select "Select dispatch time 02:00 PM - 02:30 PM 02:30 PM - 03:00 PM 03:00 PM - 03:30 P…" at bounding box center [824, 523] width 203 height 36
click at [863, 526] on select "Select dispatch time 02:00 PM - 02:30 PM 02:30 PM - 03:00 PM 03:00 PM - 03:30 P…" at bounding box center [824, 523] width 203 height 36
click at [723, 505] on select "Select dispatch time 02:00 PM - 02:30 PM 02:30 PM - 03:00 PM 03:00 PM - 03:30 P…" at bounding box center [824, 523] width 203 height 36
click at [864, 517] on select "Select dispatch time 02:00 PM - 02:30 PM 02:30 PM - 03:00 PM 03:00 PM - 03:30 P…" at bounding box center [824, 523] width 203 height 36
click at [768, 522] on select "Select dispatch time 02:00 PM - 02:30 PM 02:30 PM - 03:00 PM 03:00 PM - 03:30 P…" at bounding box center [824, 523] width 203 height 36
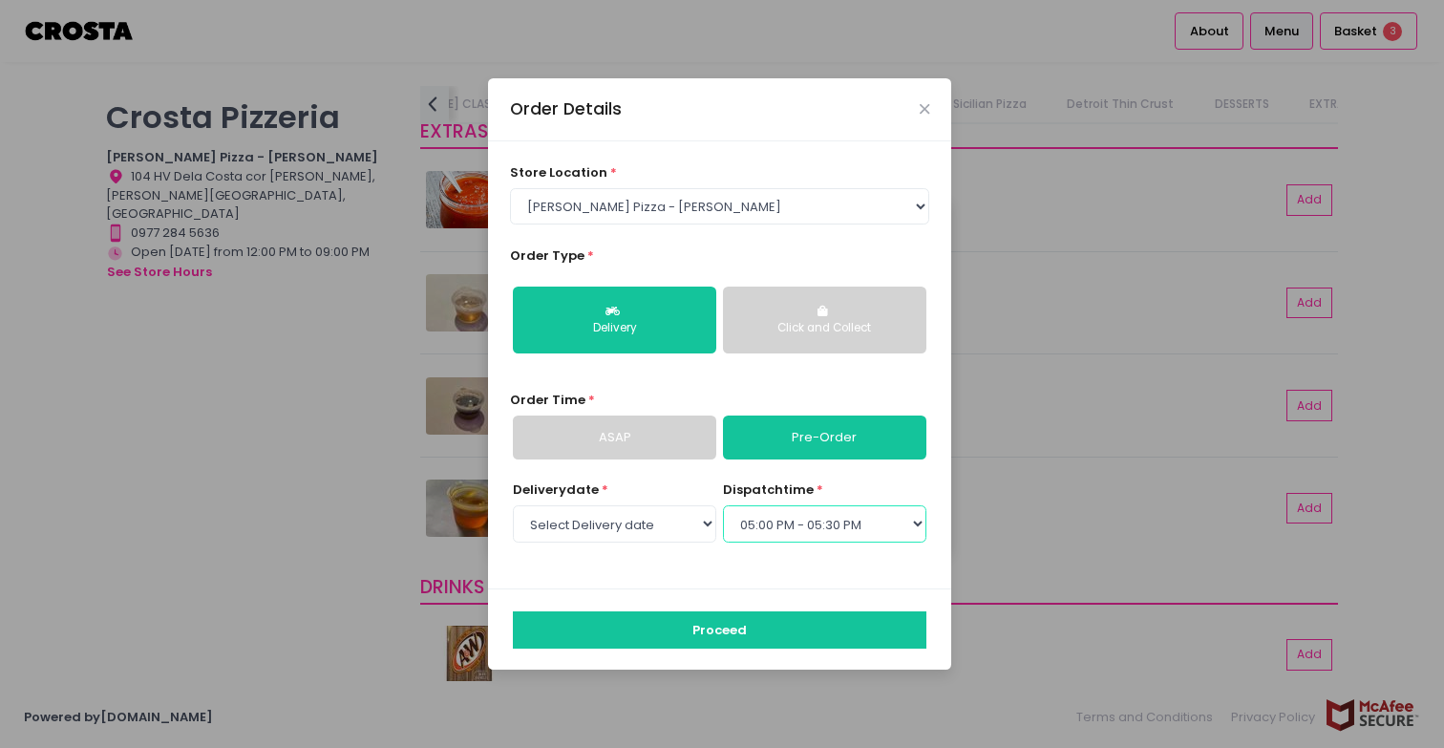
click at [737, 525] on select "Select dispatch time 02:00 PM - 02:30 PM 02:30 PM - 03:00 PM 03:00 PM - 03:30 P…" at bounding box center [824, 523] width 203 height 36
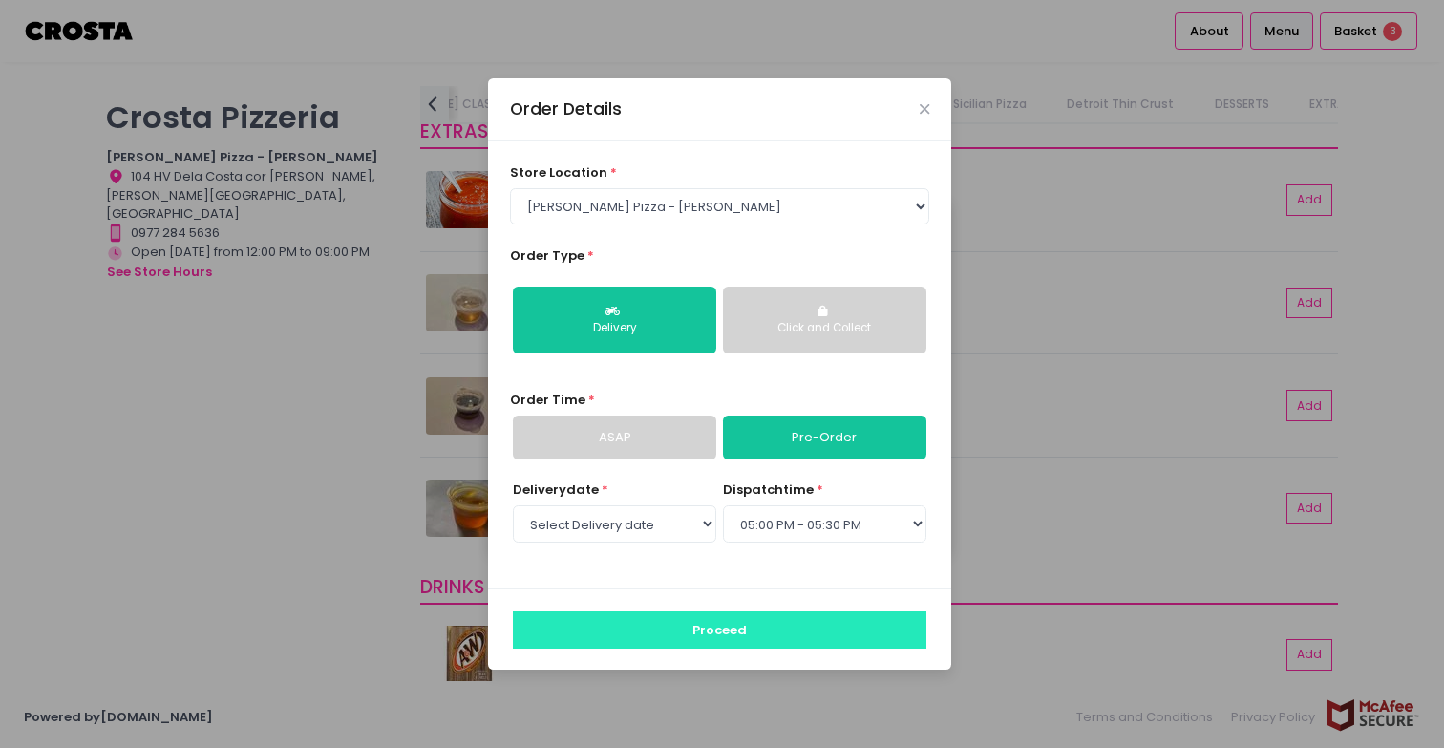
click at [709, 624] on button "Proceed" at bounding box center [719, 629] width 413 height 36
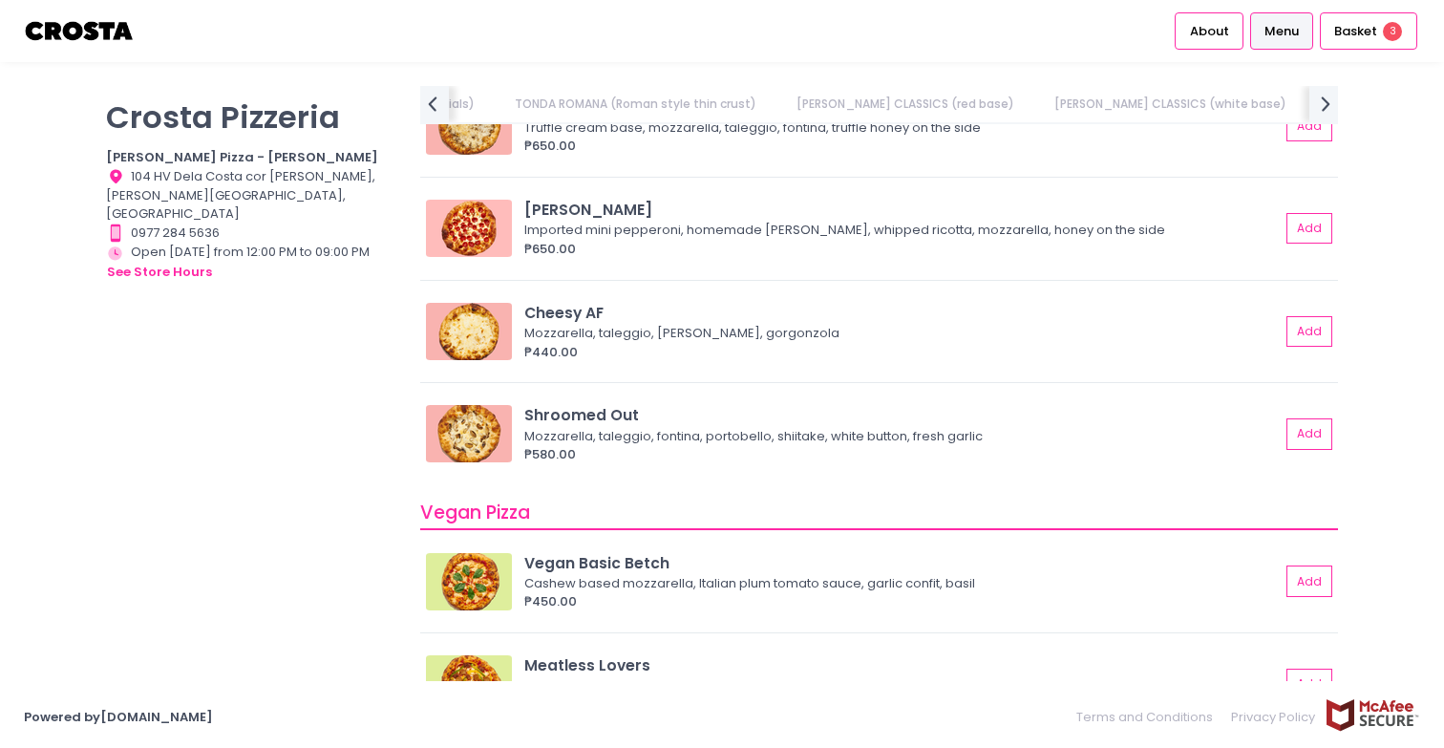
scroll to position [1347, 0]
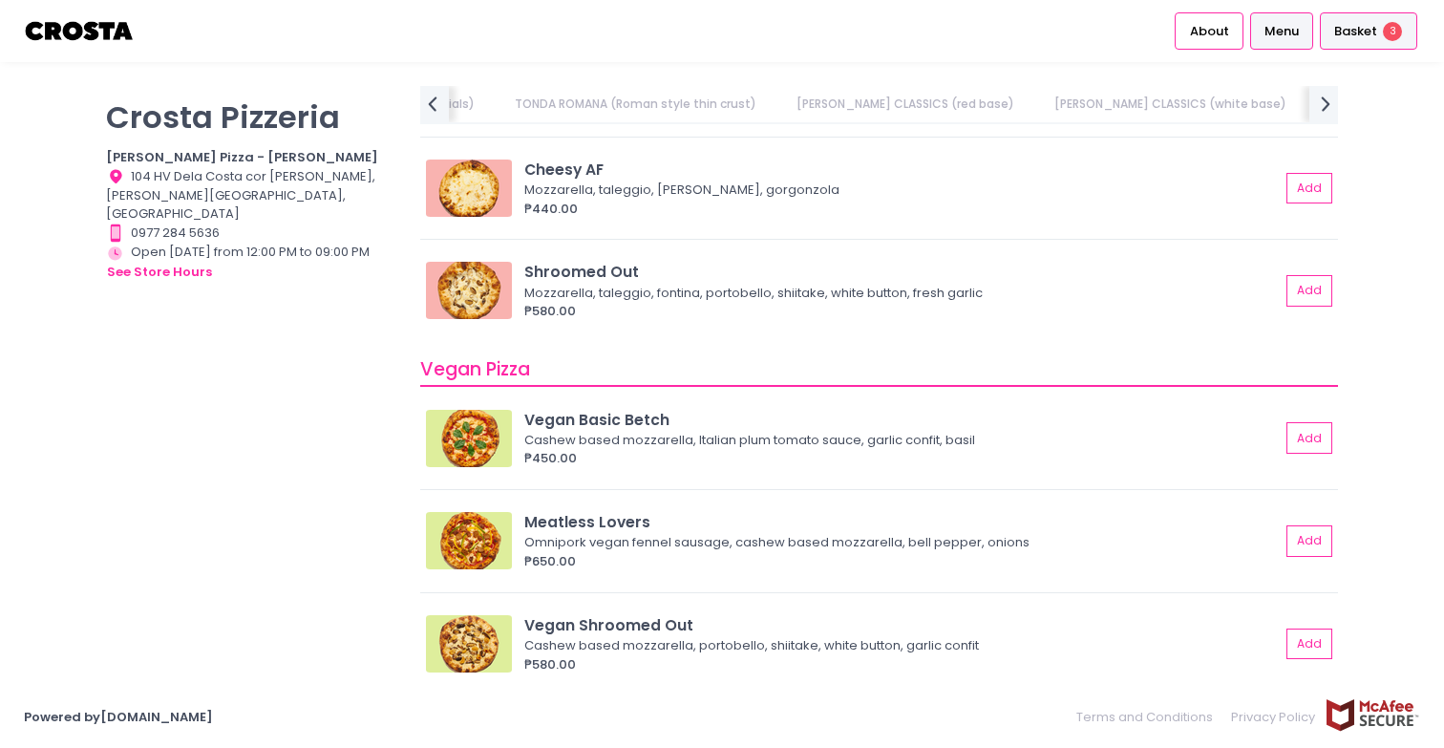
click at [1375, 25] on span "Basket" at bounding box center [1355, 31] width 43 height 19
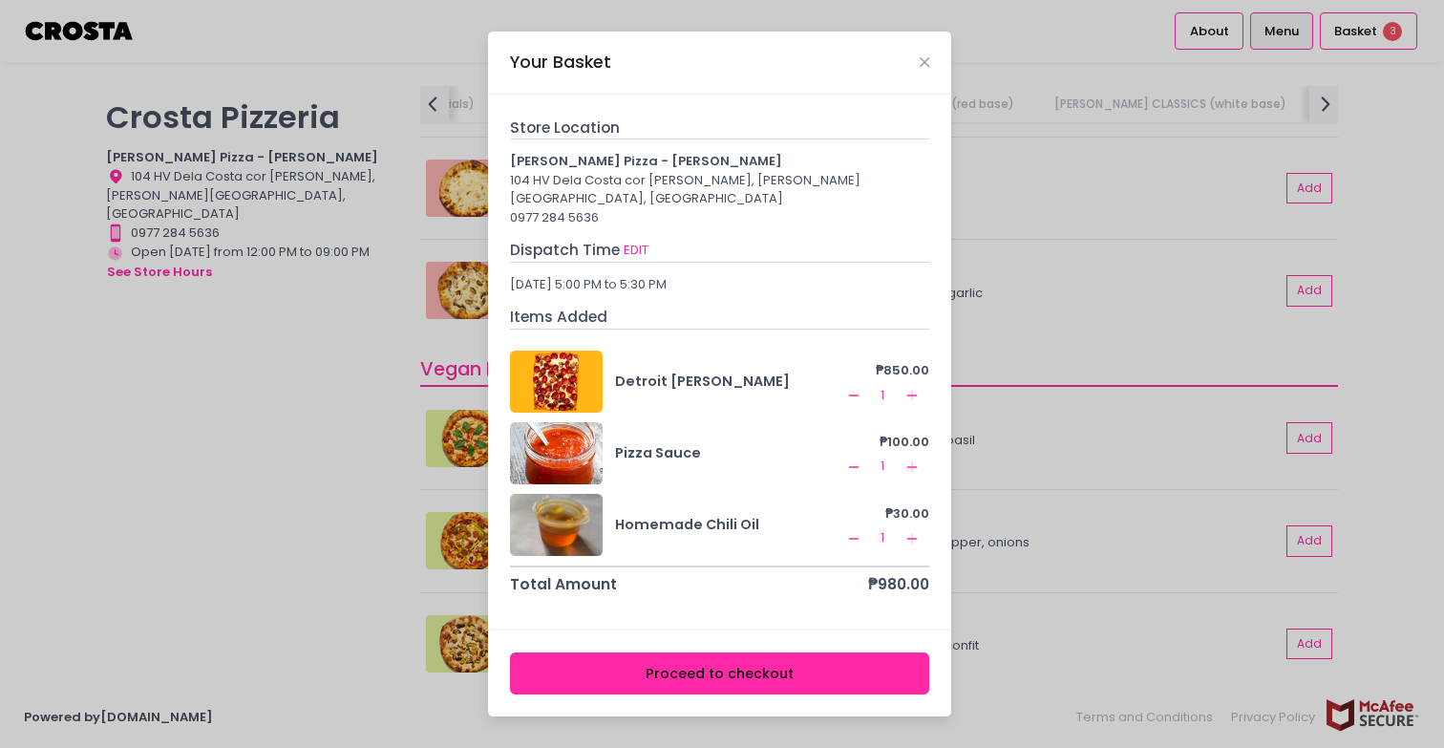
click at [734, 659] on button "Proceed to checkout" at bounding box center [720, 673] width 420 height 43
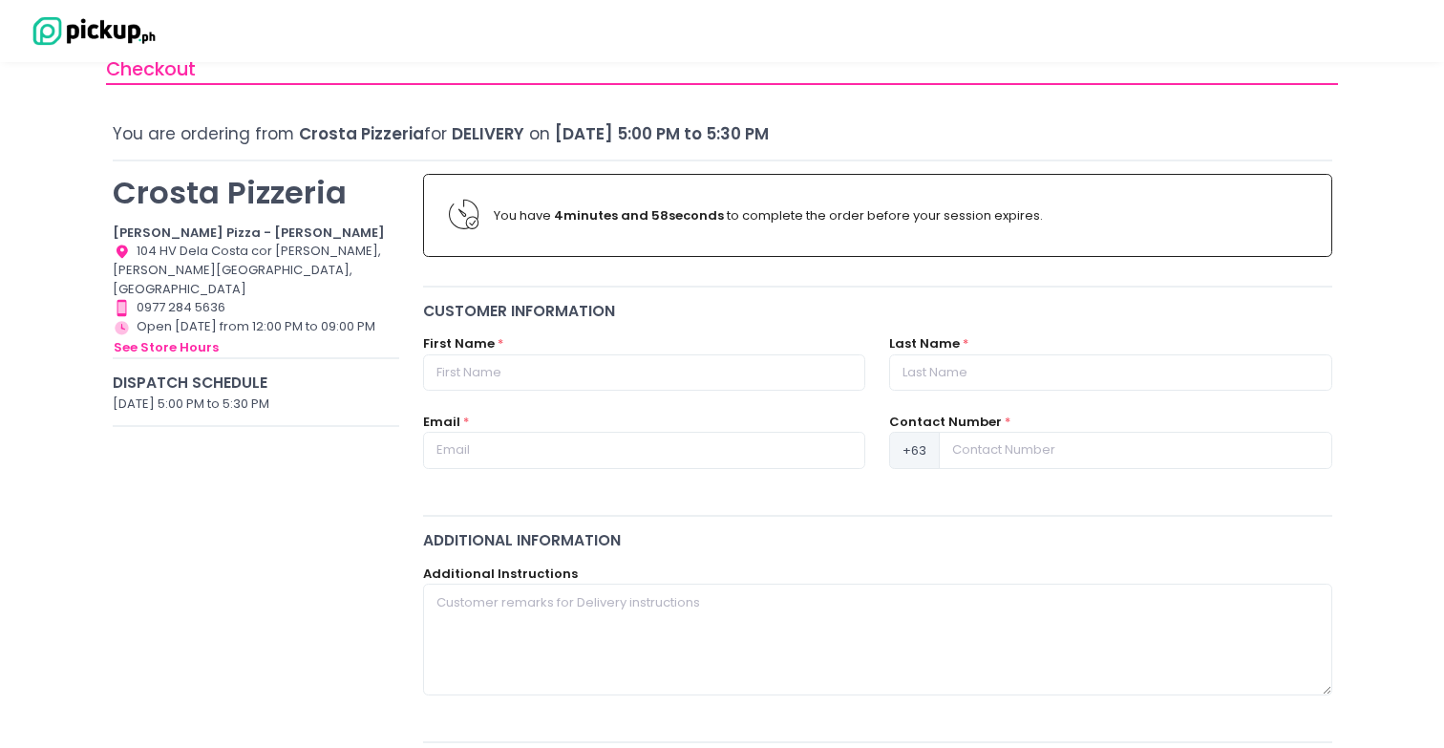
scroll to position [48, 0]
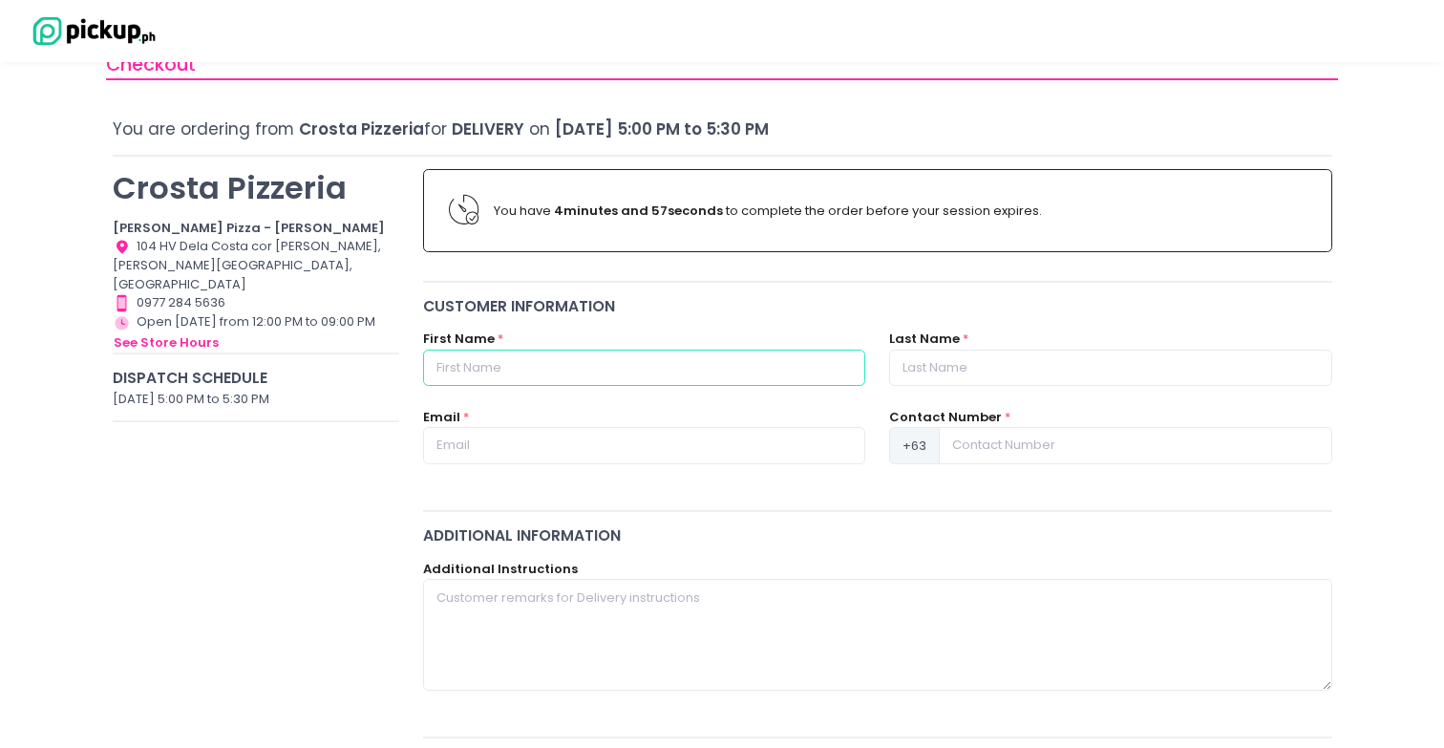
click at [496, 363] on input "text" at bounding box center [644, 368] width 442 height 36
type input "[PERSON_NAME] [PERSON_NAME]"
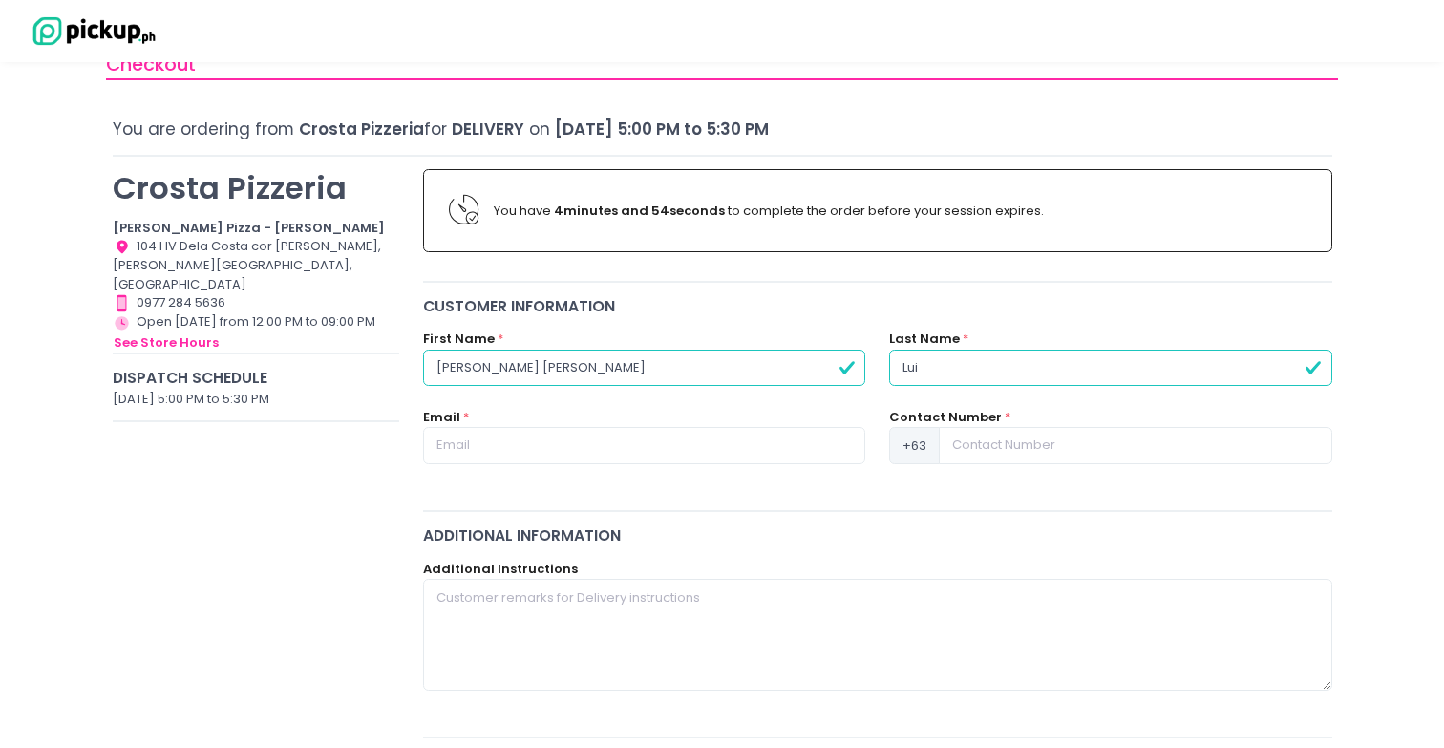
type input "Lui"
type input "[EMAIL_ADDRESS][DOMAIN_NAME]"
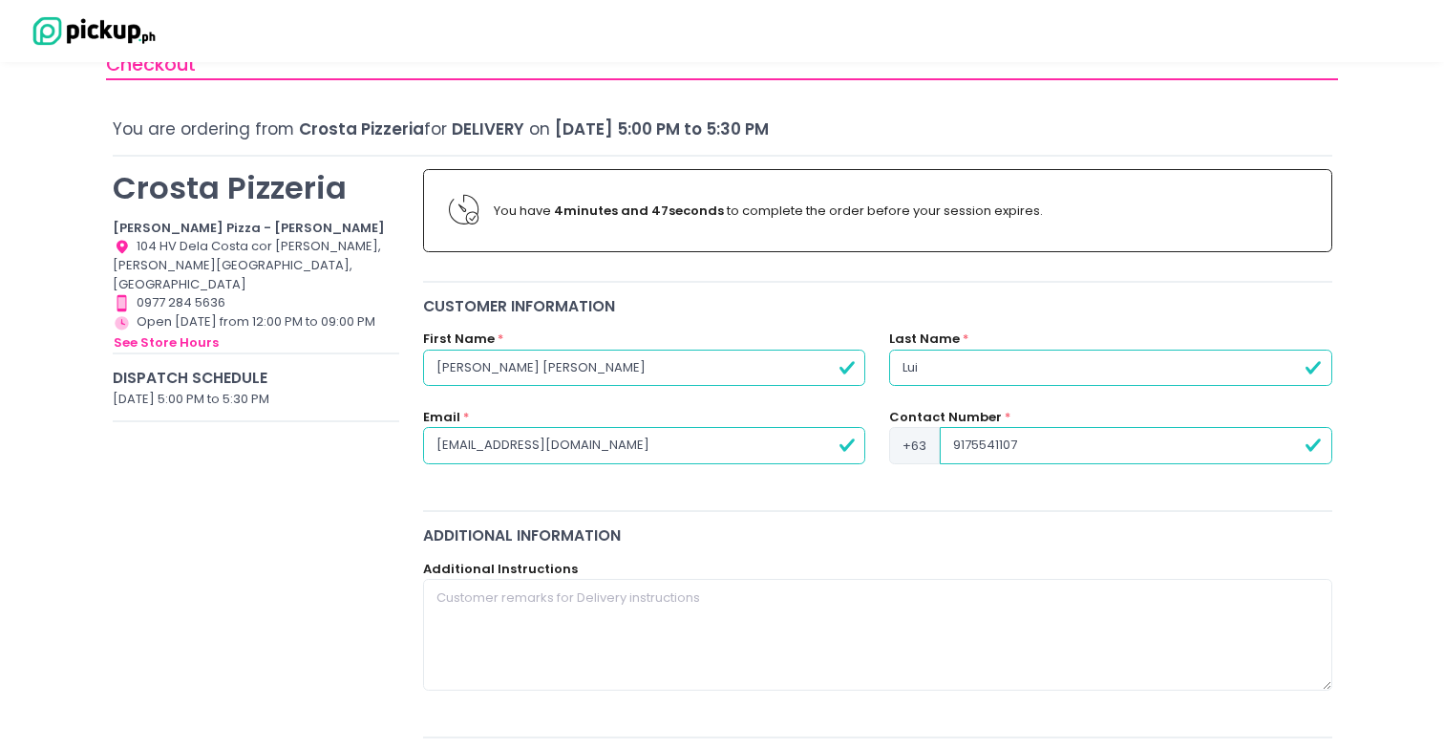
type input "9175541107"
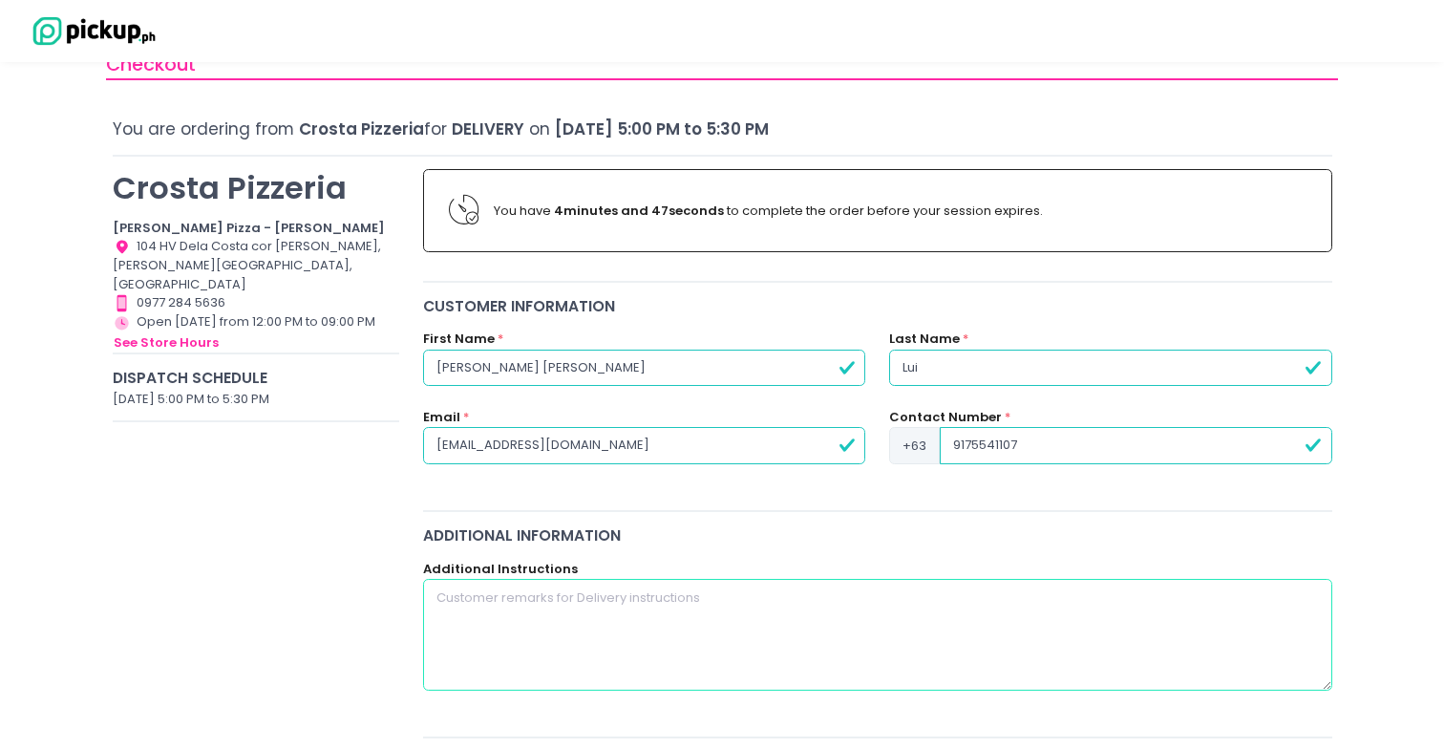
click at [586, 637] on textarea at bounding box center [877, 634] width 909 height 111
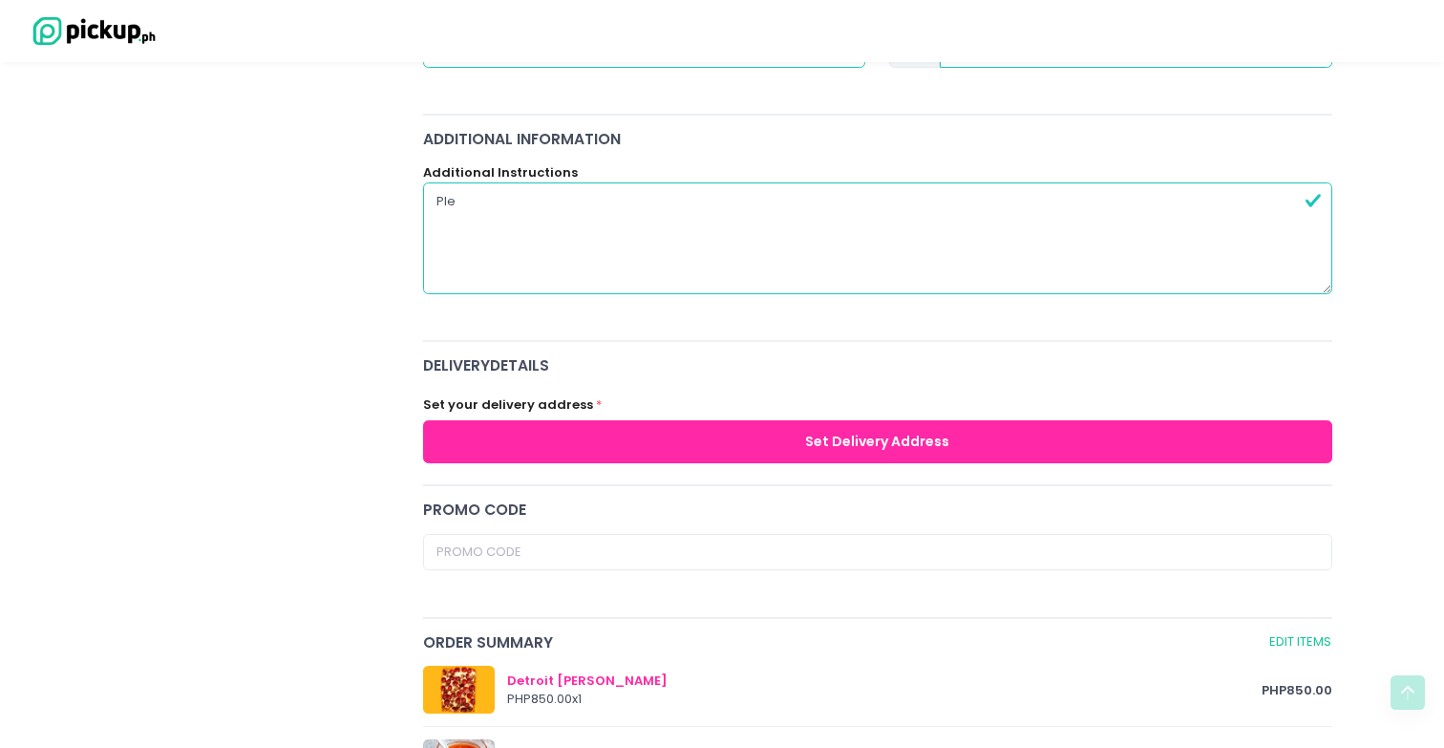
scroll to position [446, 0]
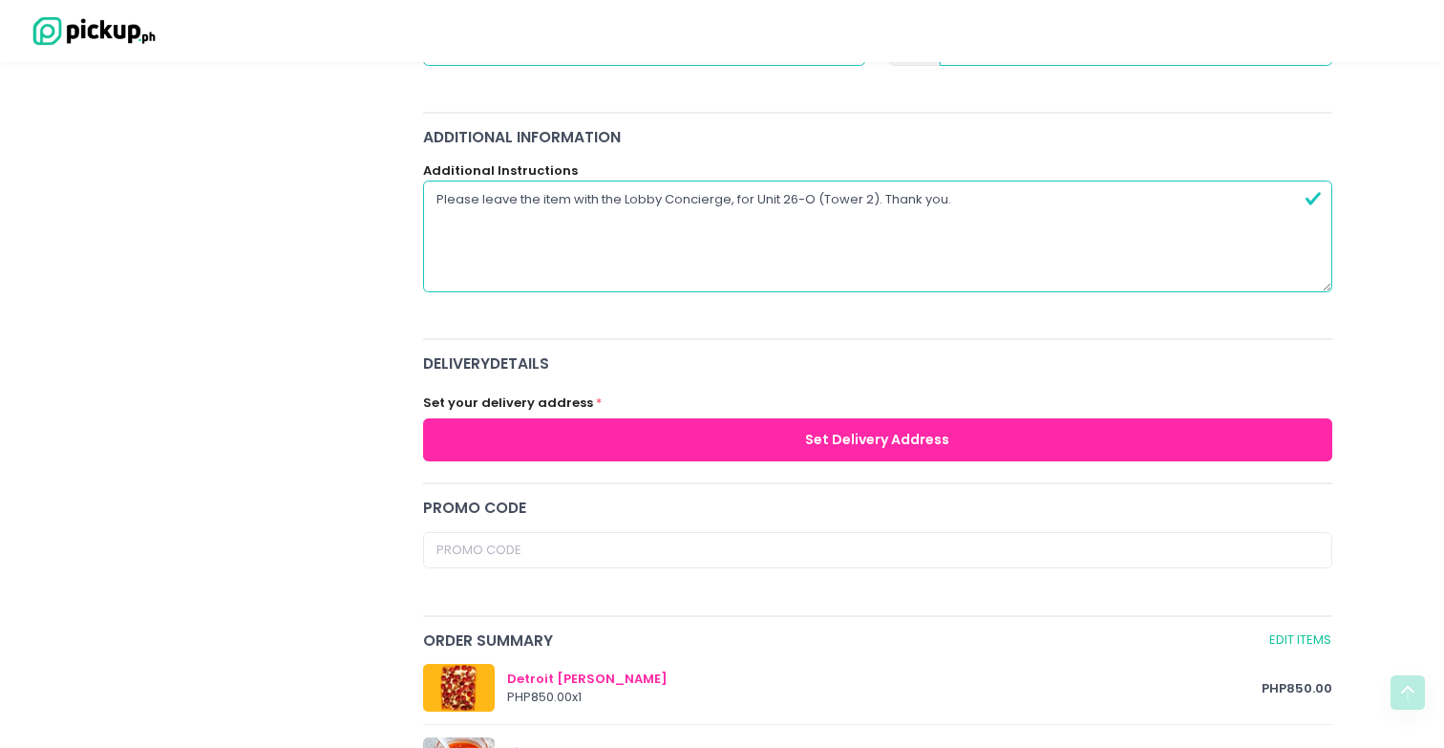
click at [570, 195] on textarea "Please leave the item with the Lobby Concierge, for Unit 26-O (Tower 2). Thank …" at bounding box center [877, 235] width 909 height 111
type textarea "Please leave the food with the Lobby Concierge, for Unit 26-O (Tower 2). Thank …"
click at [746, 445] on button "Set Delivery Address" at bounding box center [877, 439] width 909 height 43
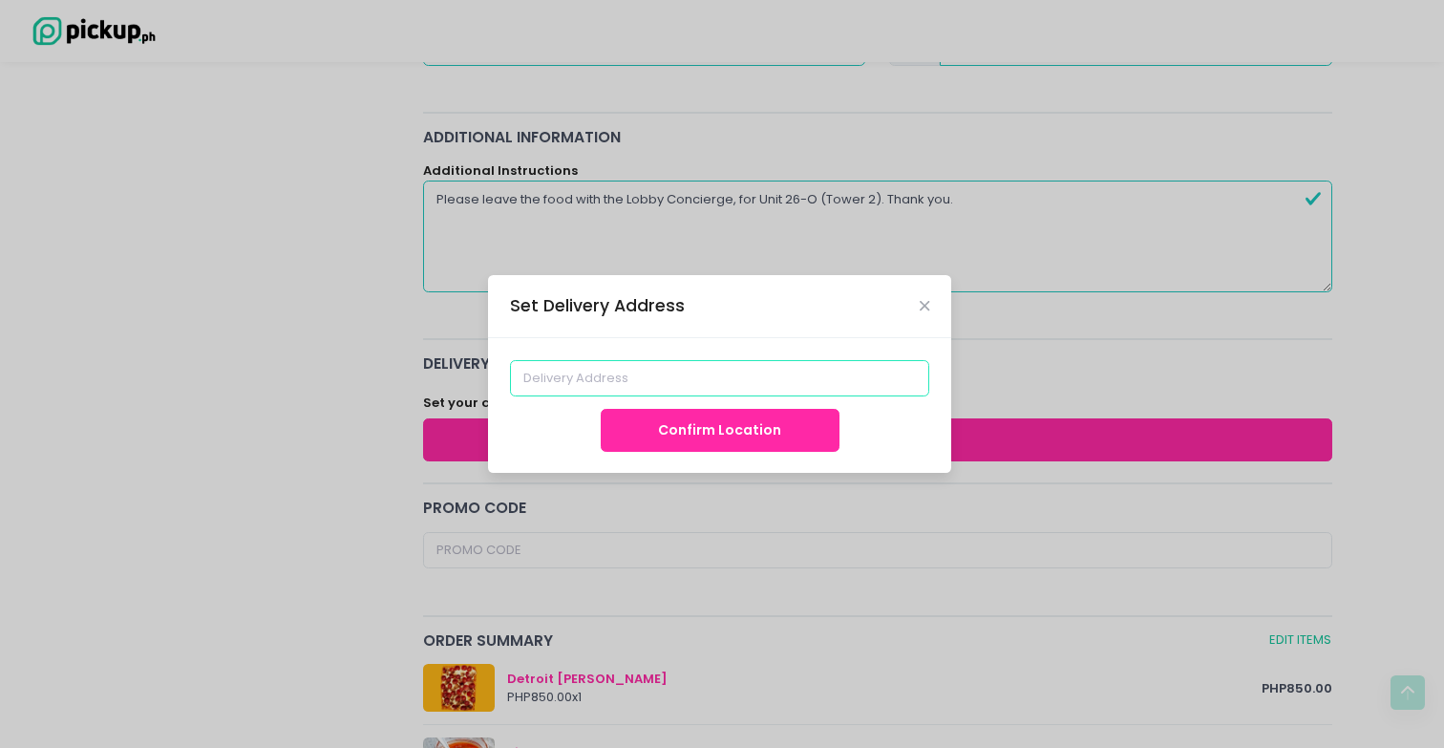
click at [696, 381] on input at bounding box center [720, 378] width 420 height 36
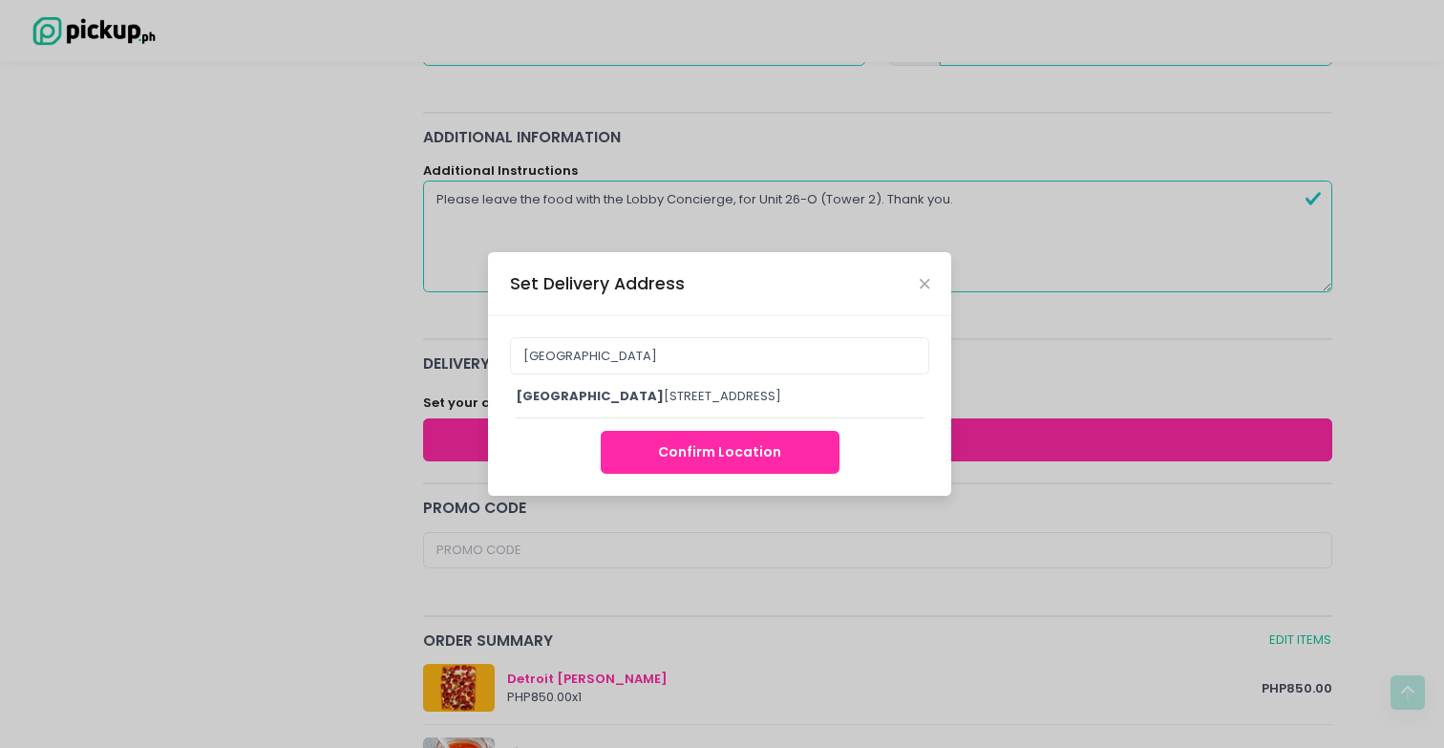
click at [690, 388] on div "Uptown Parksuites Tower 2 , 38th Street, Taguig, Metro Manila, Philippines" at bounding box center [720, 396] width 408 height 19
type input "[GEOGRAPHIC_DATA][STREET_ADDRESS][GEOGRAPHIC_DATA]"
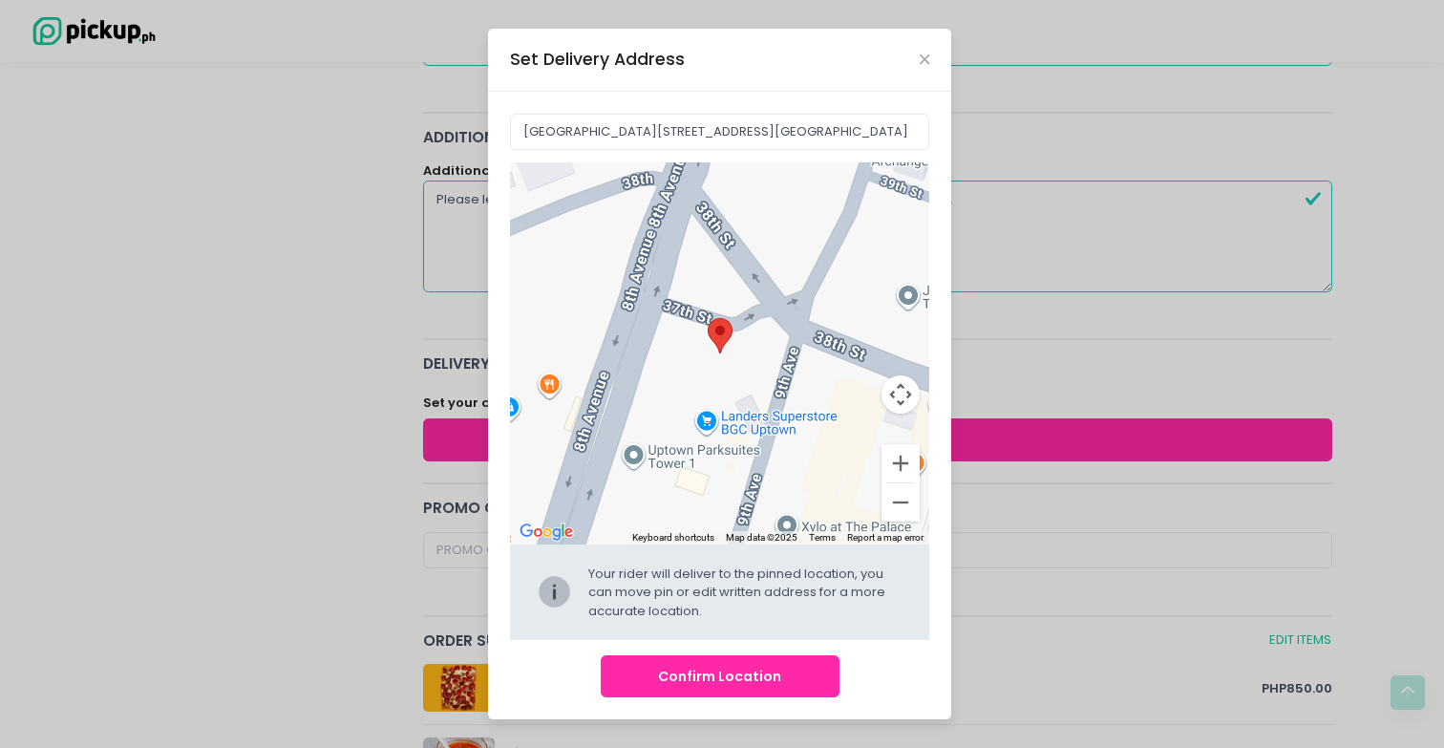
click at [732, 668] on button "Confirm Location" at bounding box center [720, 676] width 239 height 43
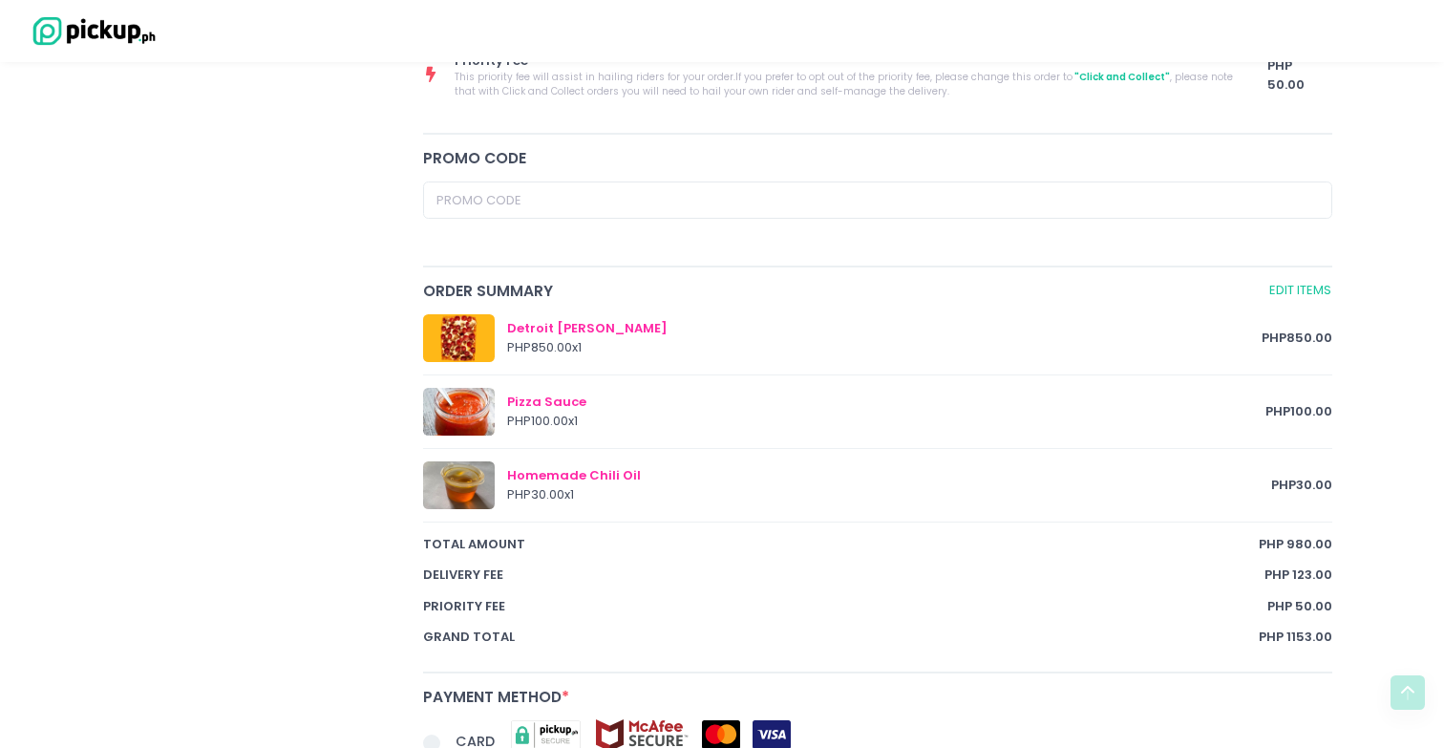
scroll to position [892, 0]
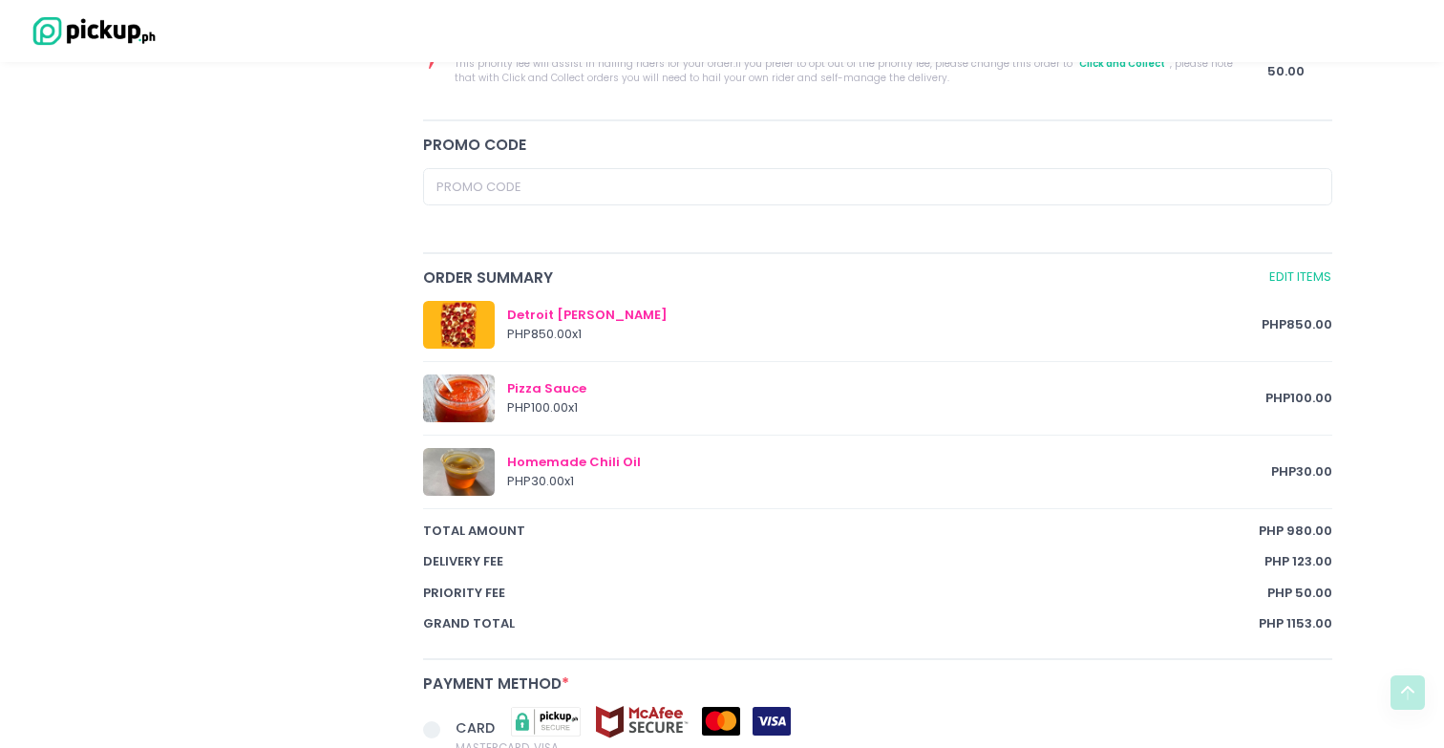
click at [463, 329] on div at bounding box center [459, 325] width 72 height 48
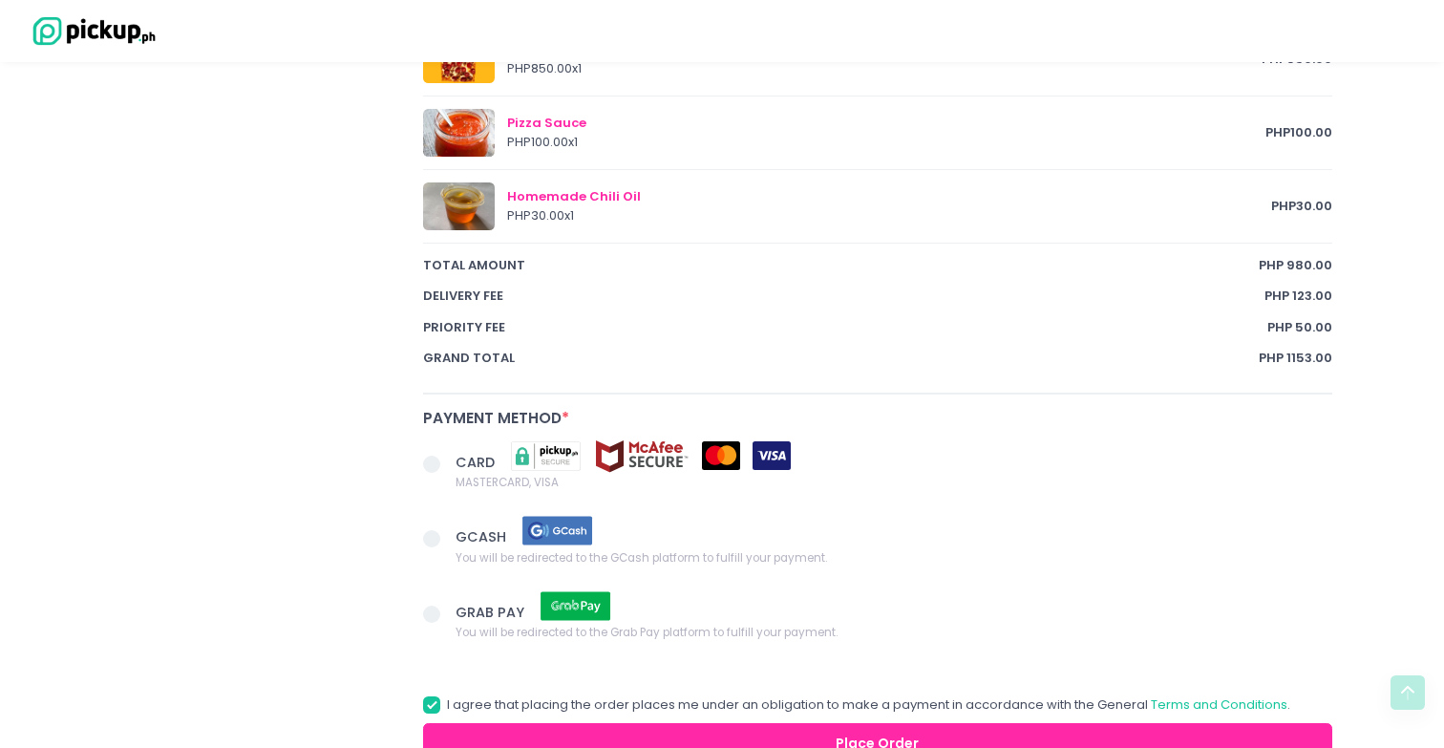
scroll to position [1285, 0]
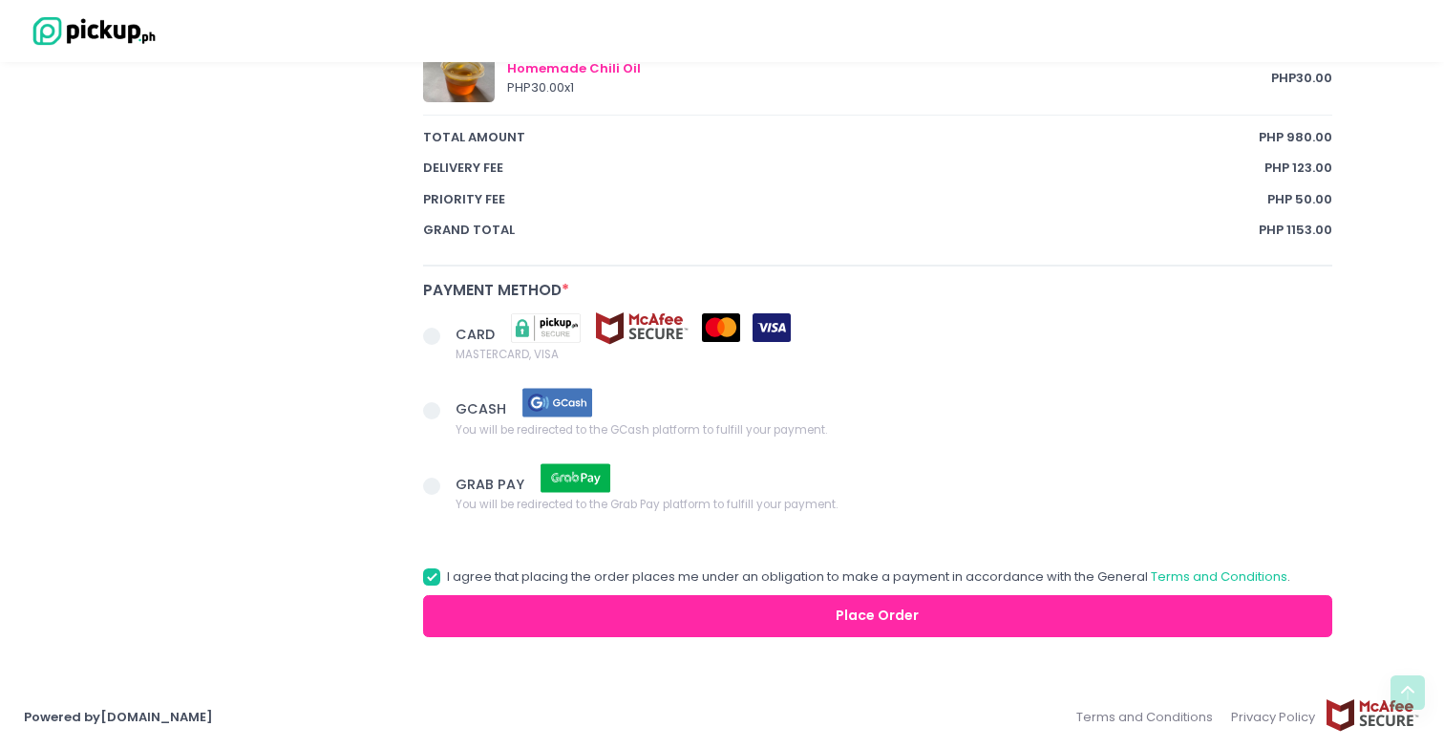
click at [430, 343] on span at bounding box center [431, 336] width 17 height 17
click at [447, 339] on input "CARD MASTERCARD, VISA" at bounding box center [453, 333] width 12 height 12
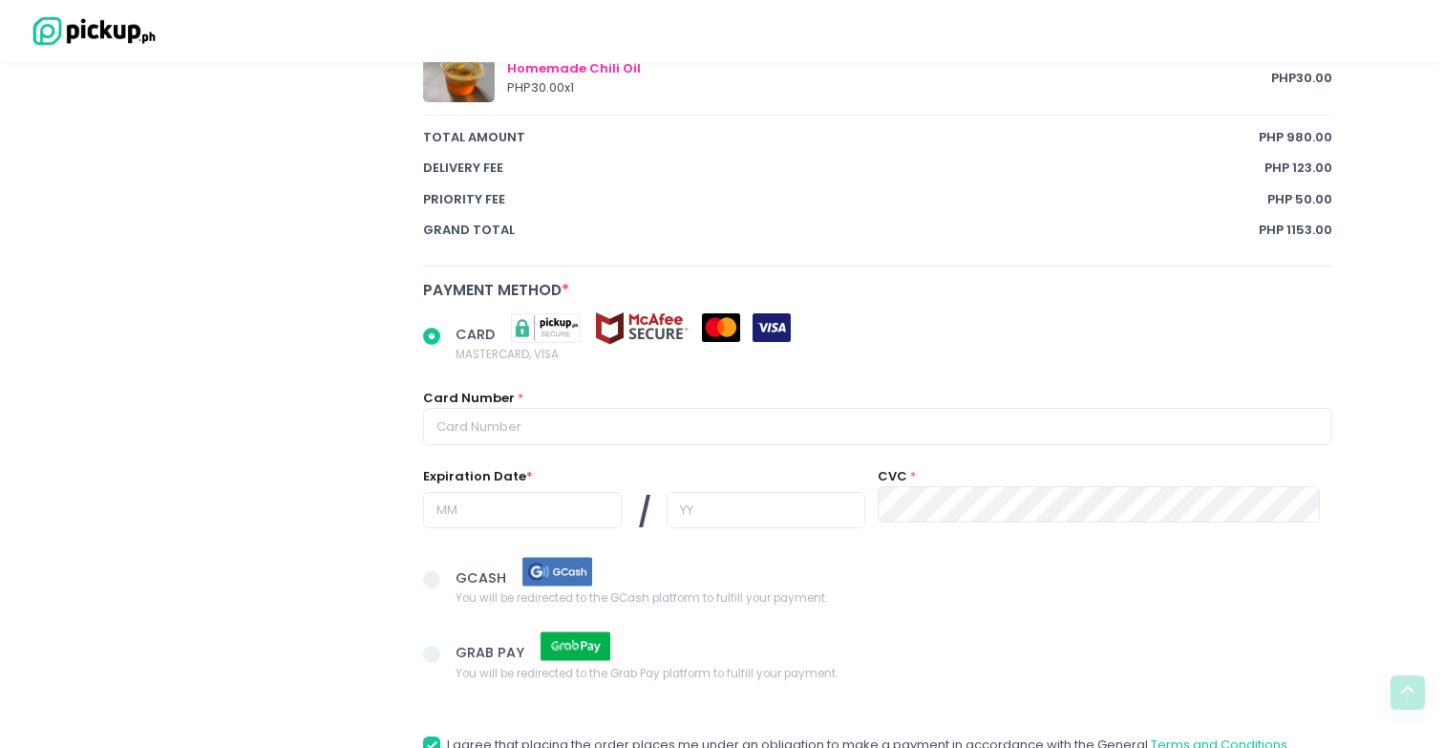
radio input "true"
click at [429, 581] on span at bounding box center [431, 579] width 17 height 17
click at [447, 581] on input "GCASH You will be redirected to the GCash platform to fulfill your payment." at bounding box center [453, 576] width 12 height 12
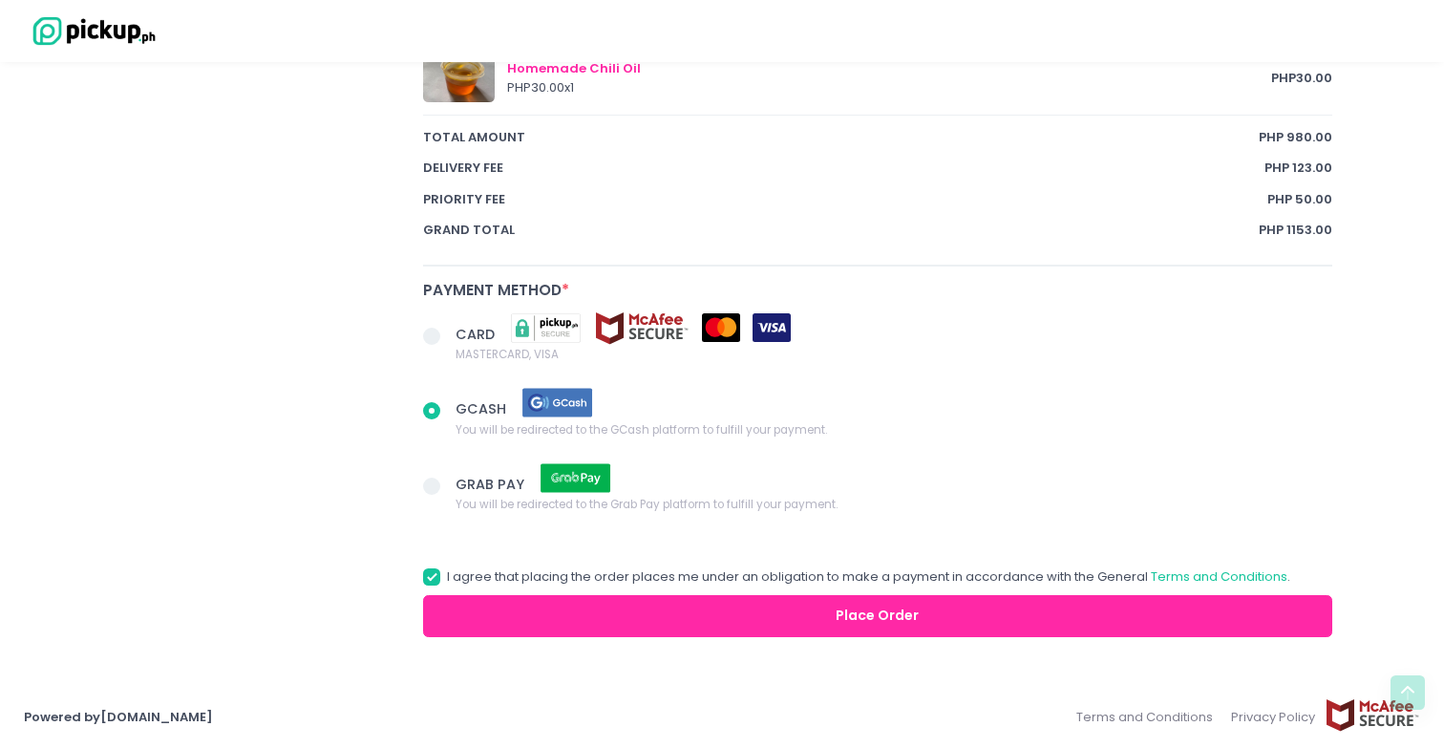
radio input "true"
click at [428, 345] on span at bounding box center [439, 338] width 32 height 27
click at [447, 339] on input "CARD MASTERCARD, VISA" at bounding box center [453, 333] width 12 height 12
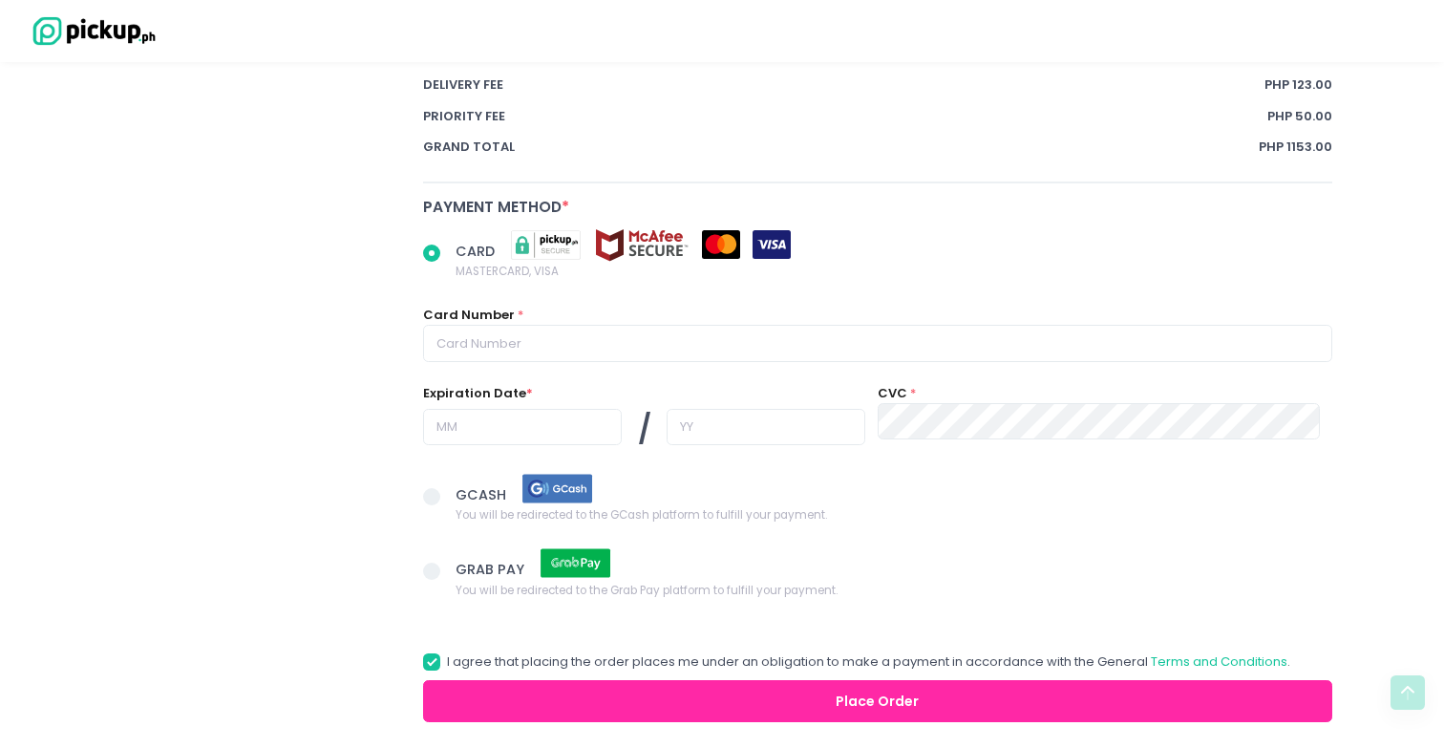
scroll to position [1406, 0]
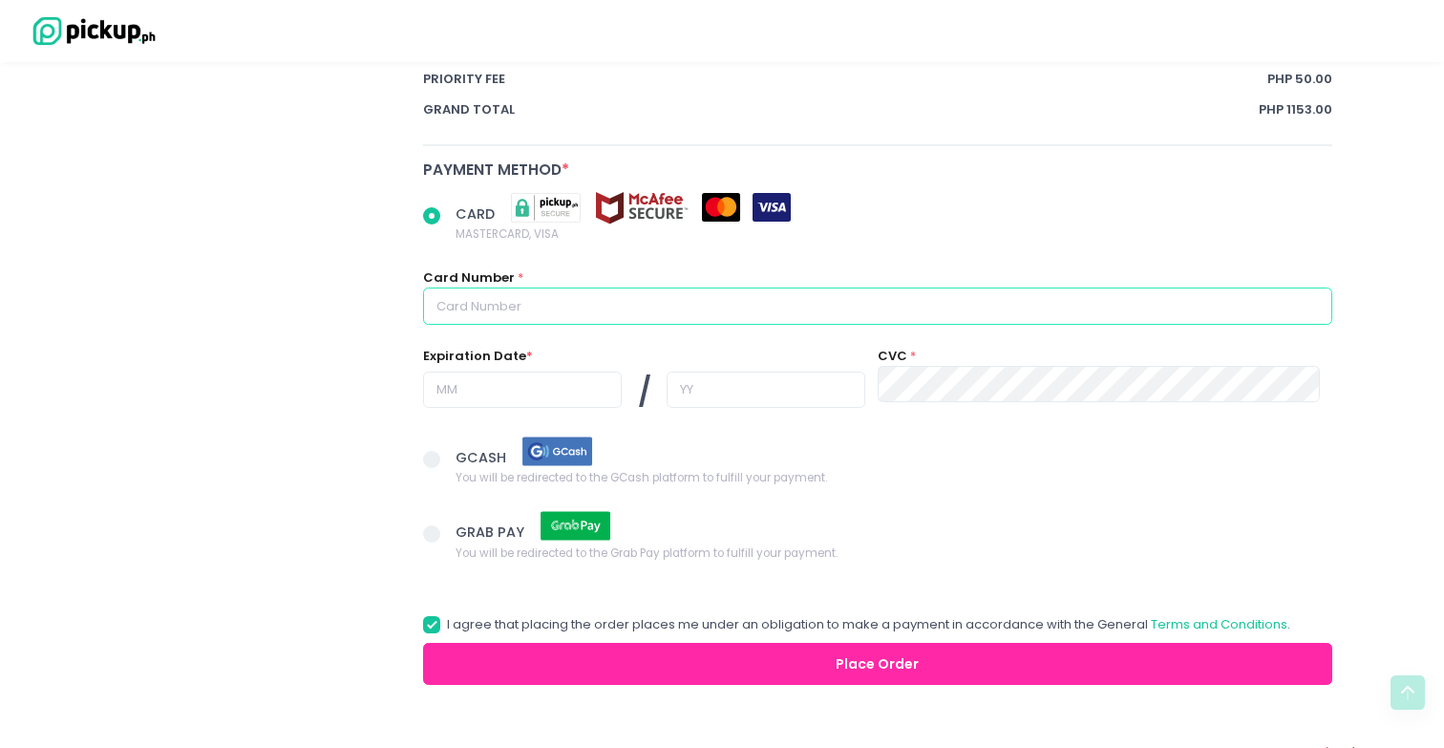
click at [539, 304] on input "text" at bounding box center [877, 305] width 909 height 36
radio input "true"
type input "5"
radio input "true"
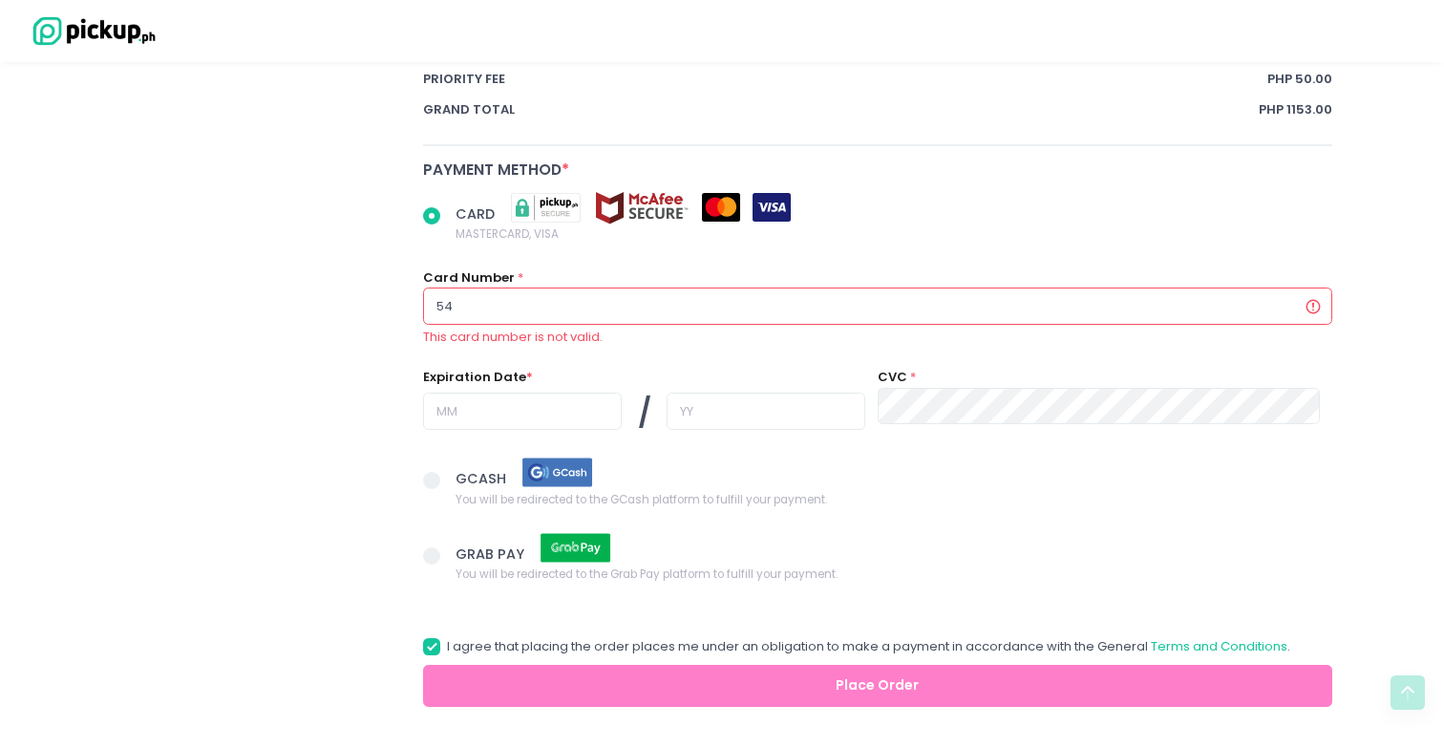
type input "549"
radio input "true"
type input "5490"
radio input "true"
type input "549"
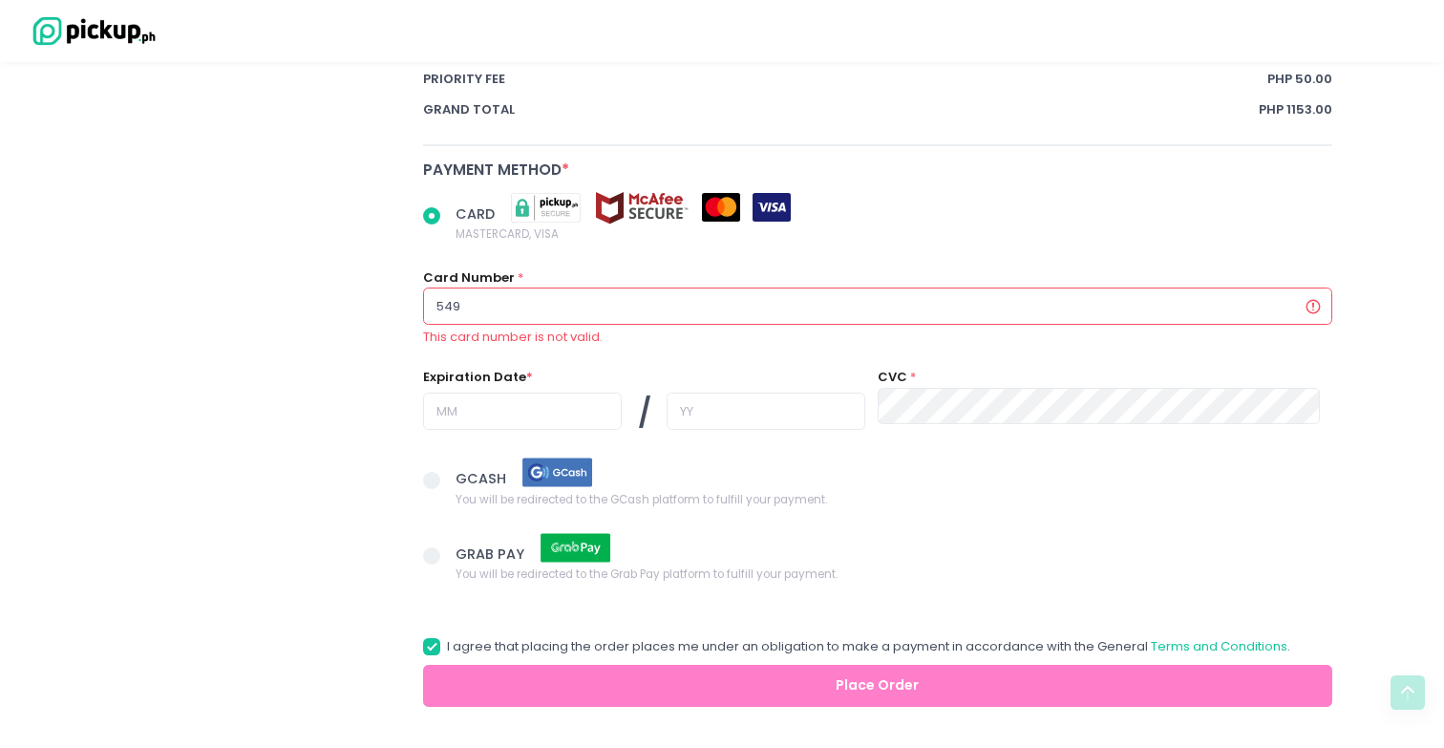
radio input "true"
type input "5498"
radio input "true"
type input "54983"
radio input "true"
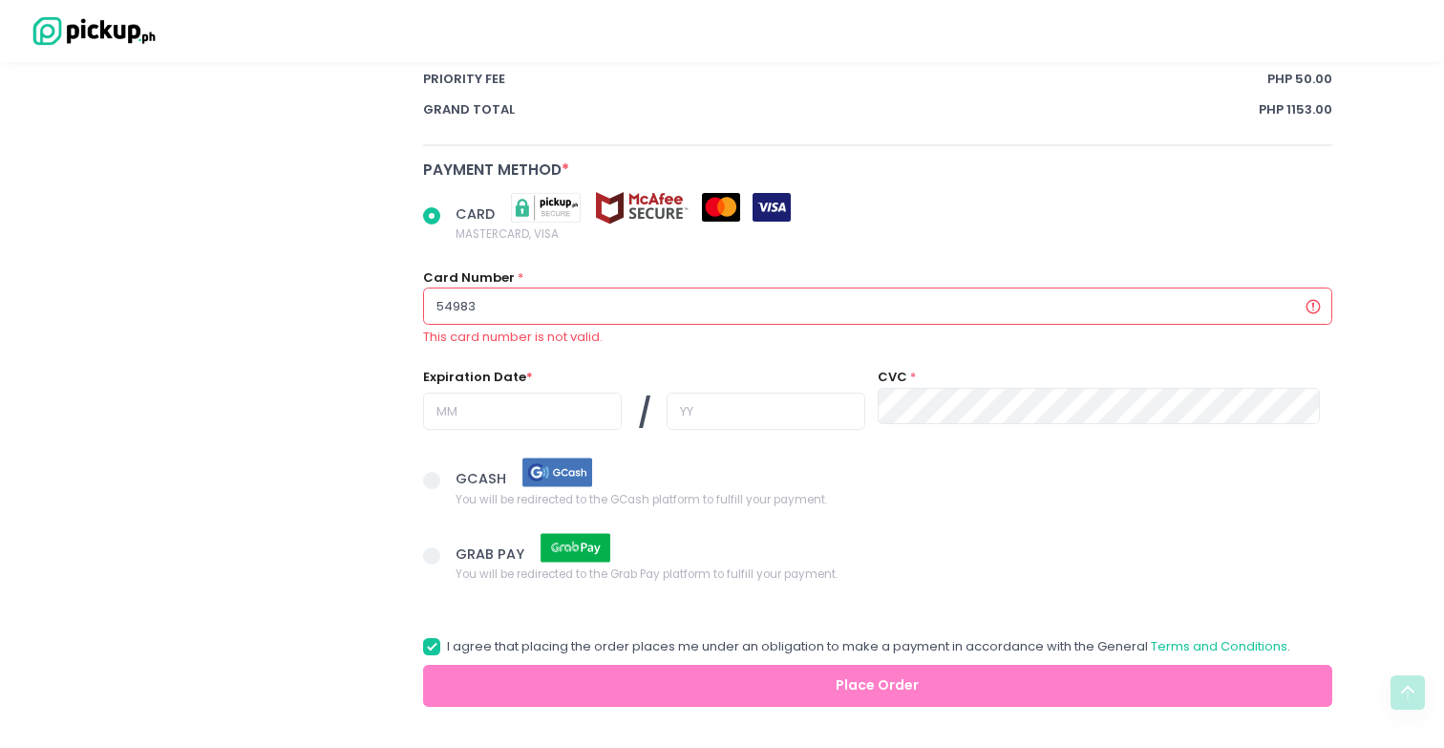
type input "549832"
radio input "true"
type input "5498327"
radio input "true"
type input "54983277"
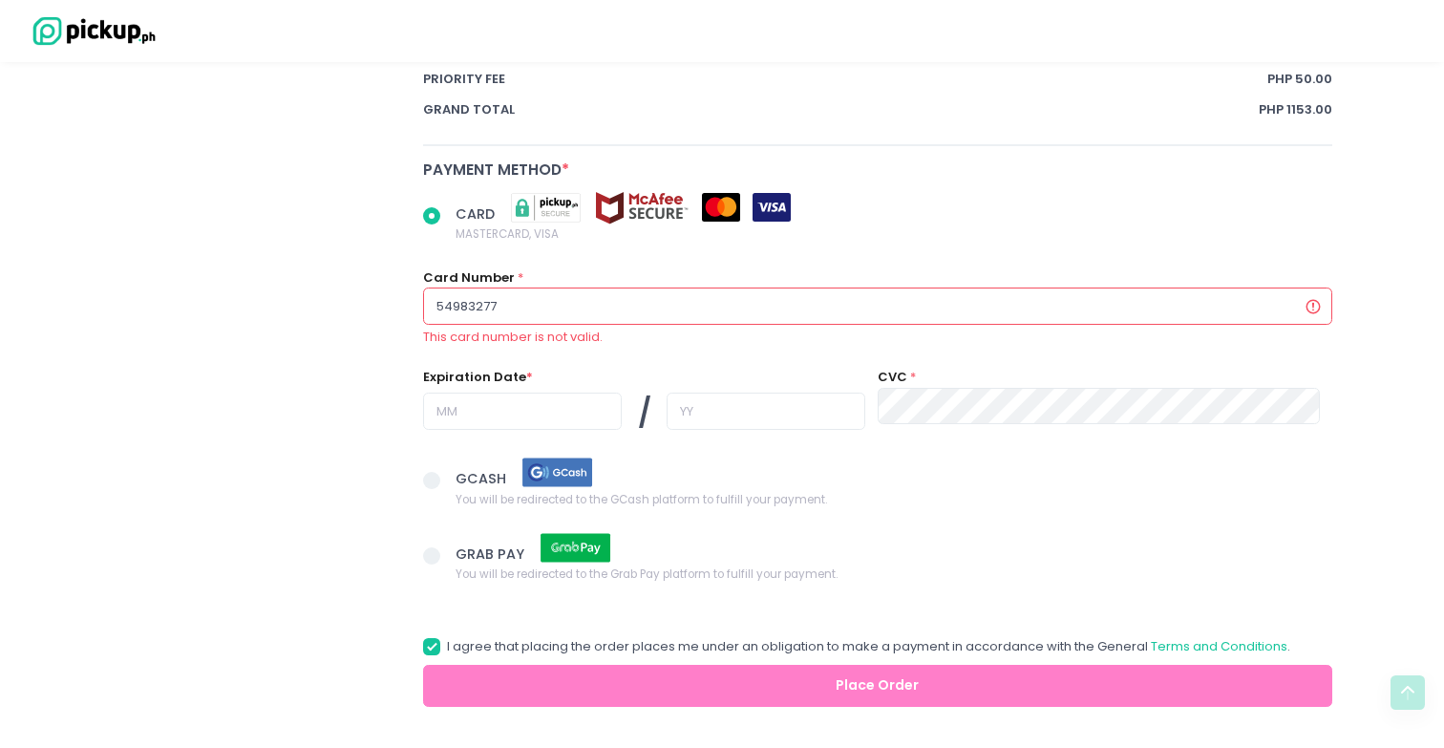
radio input "true"
type input "549832777"
radio input "true"
type input "5498327779"
radio input "true"
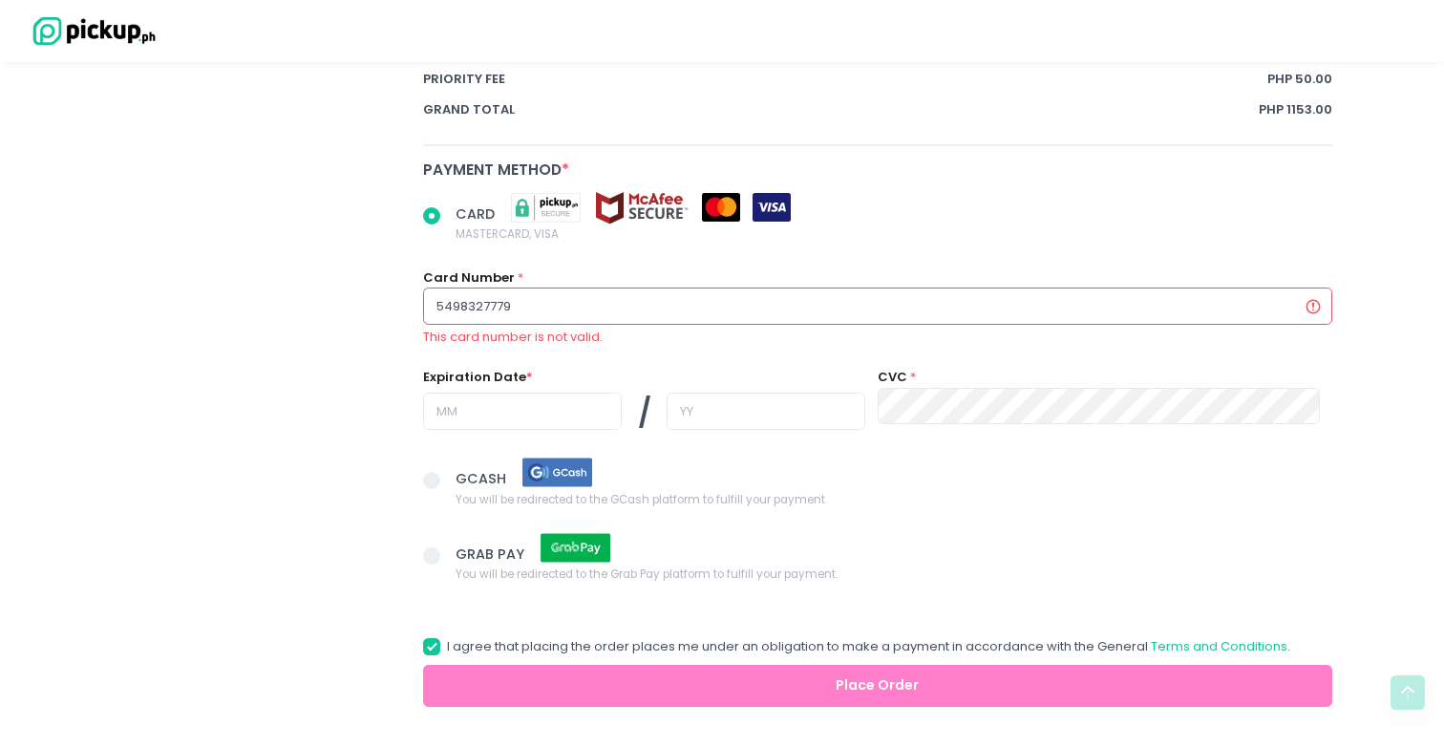
type input "54983277795"
radio input "true"
type input "549832777952"
radio input "true"
type input "5498327779523"
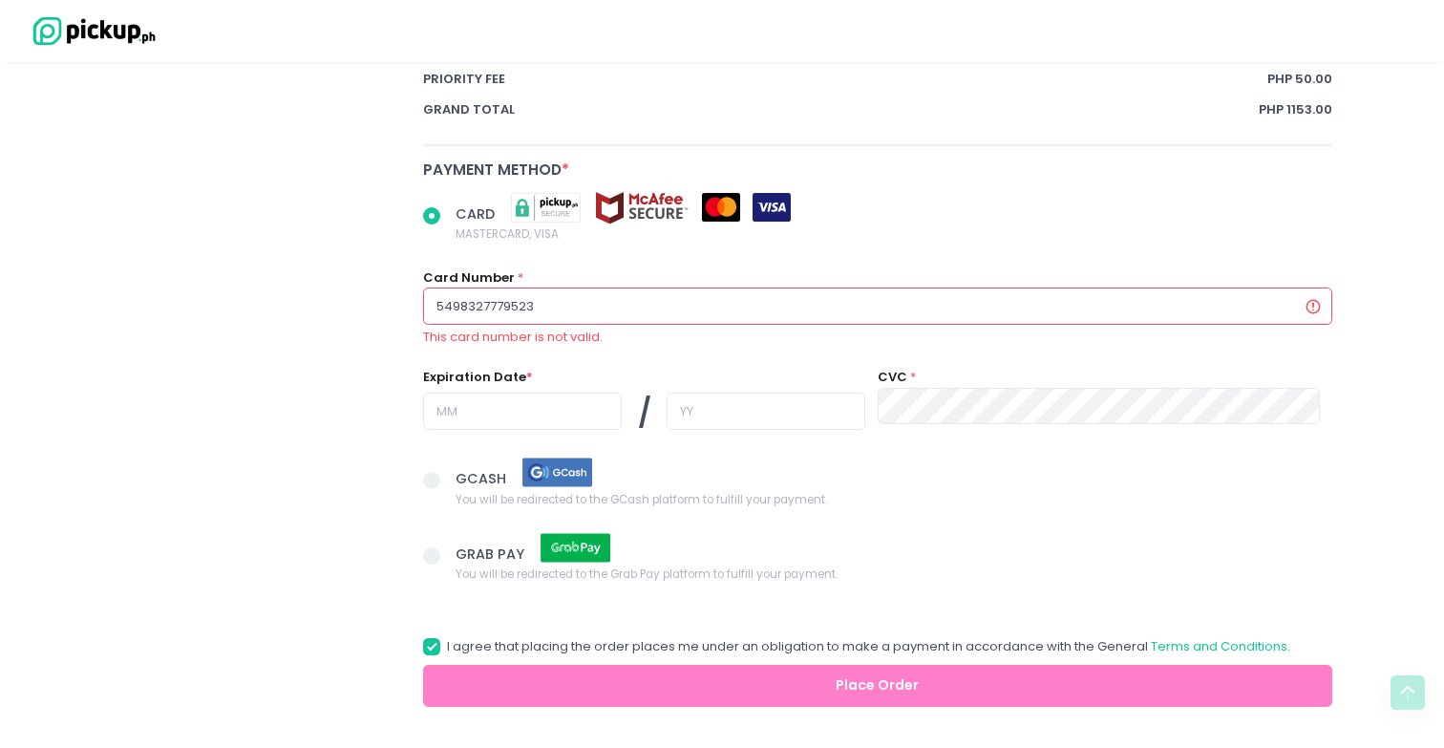
radio input "true"
type input "54983277795232"
radio input "true"
type input "549832777952326"
radio input "true"
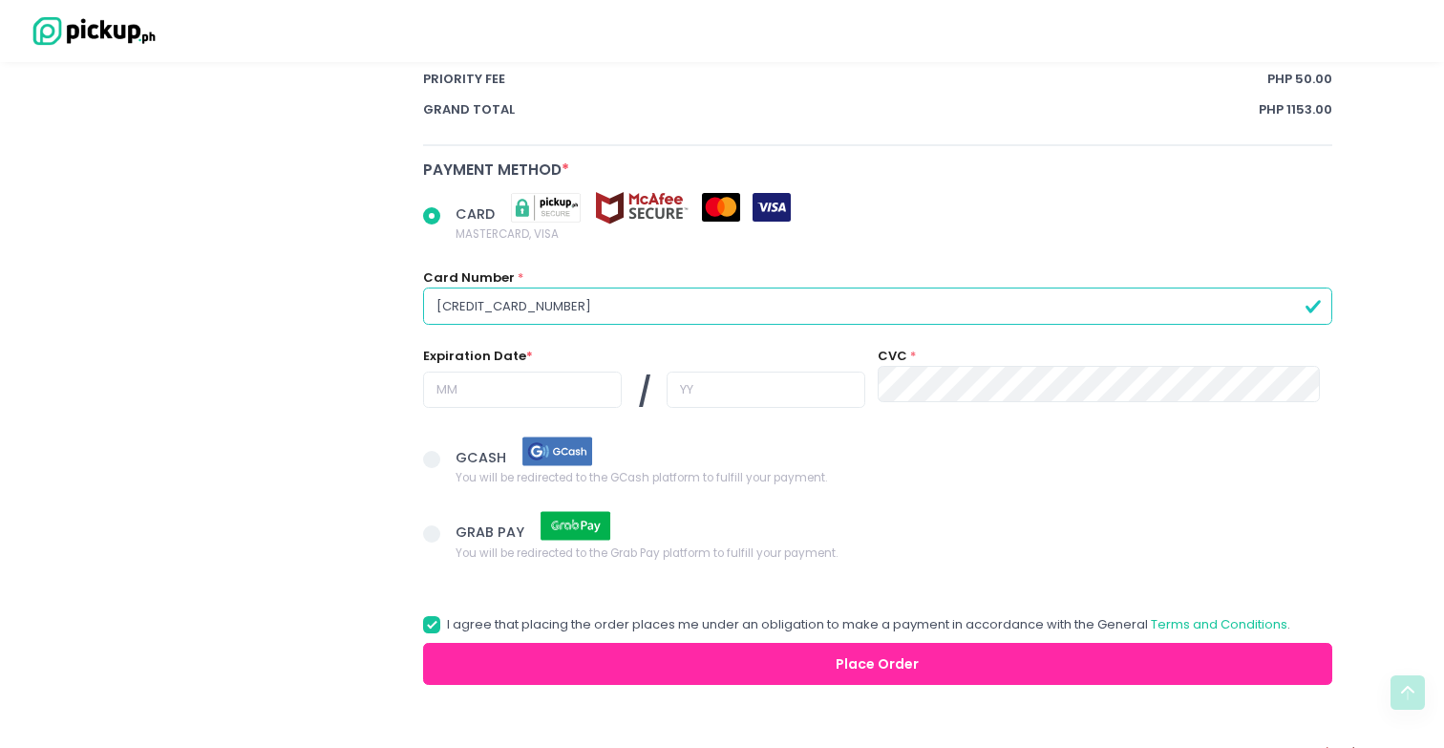
type input "5498327779523260"
radio input "true"
type input "0"
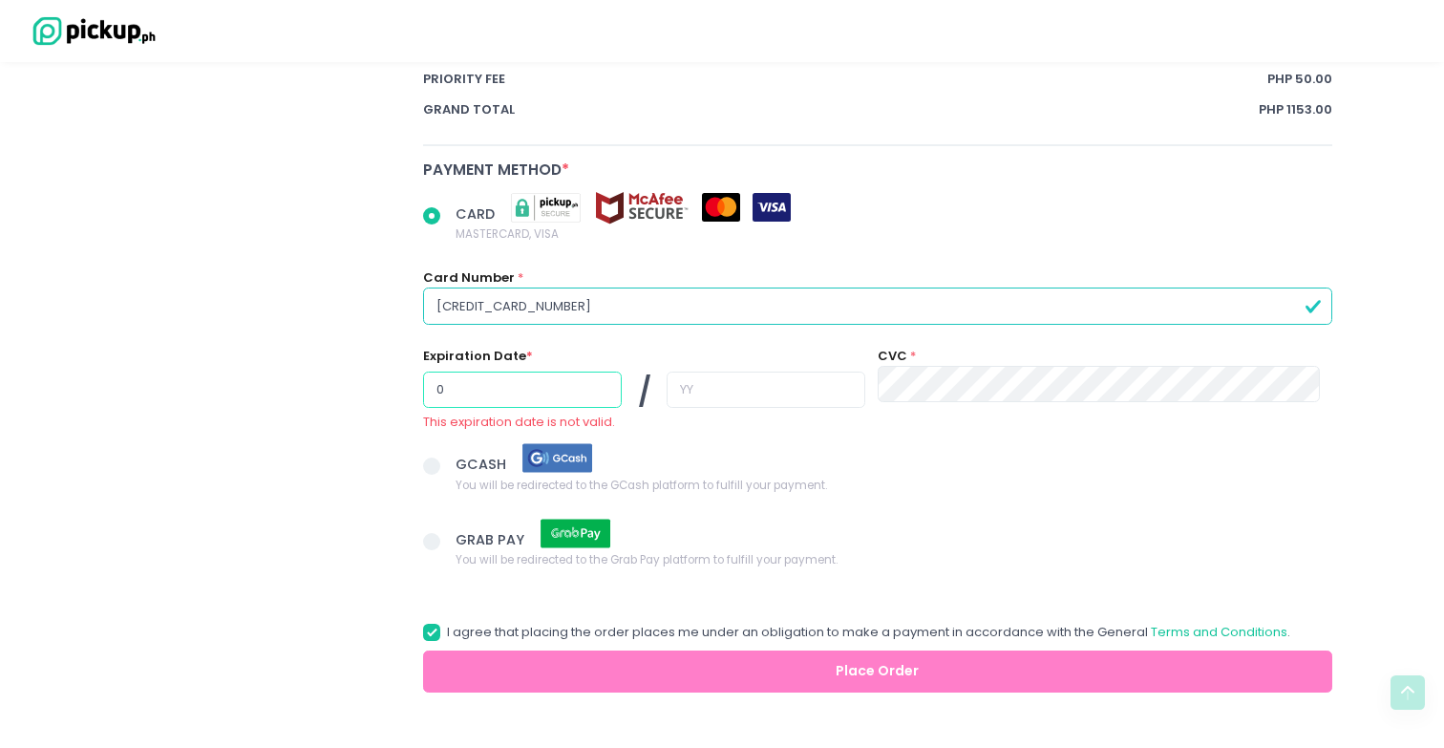
radio input "true"
type input "06"
radio input "true"
type input "2"
radio input "true"
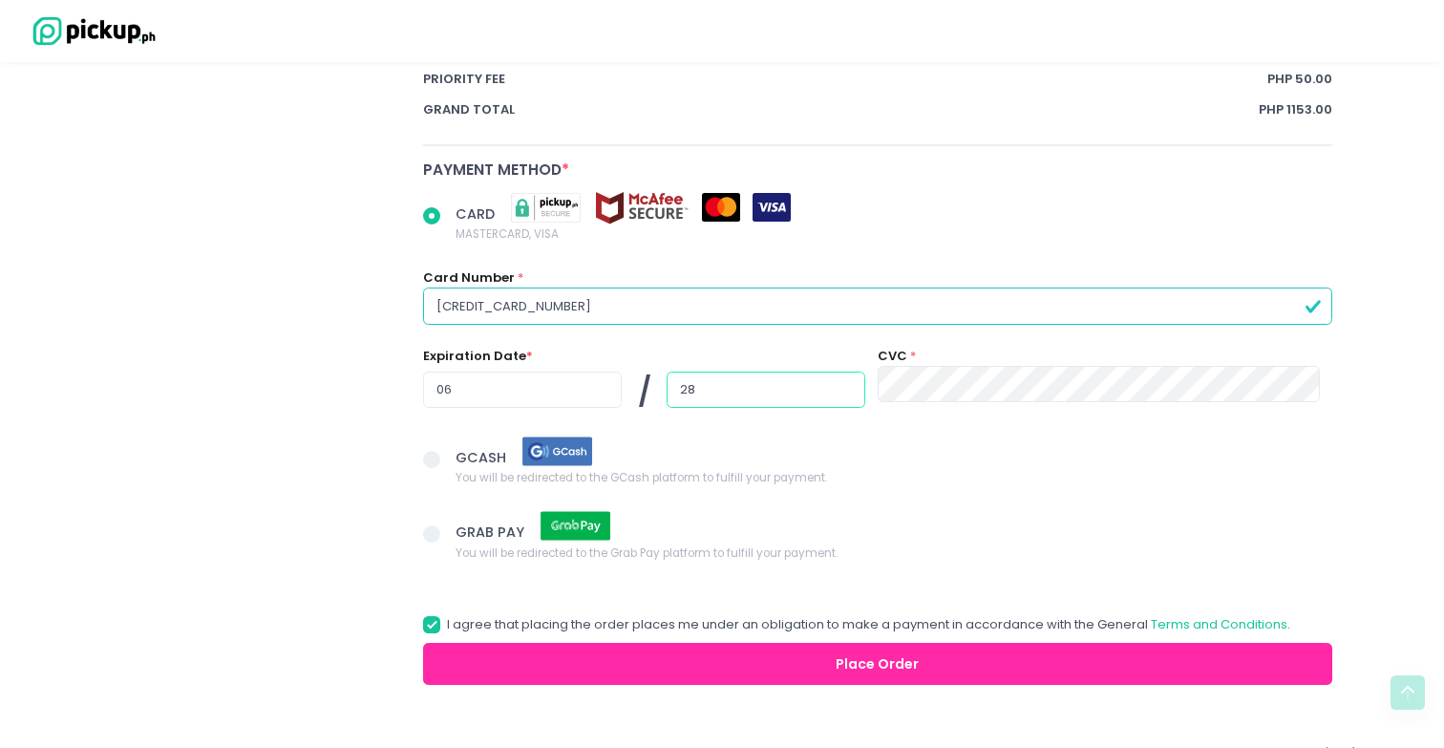
type input "28"
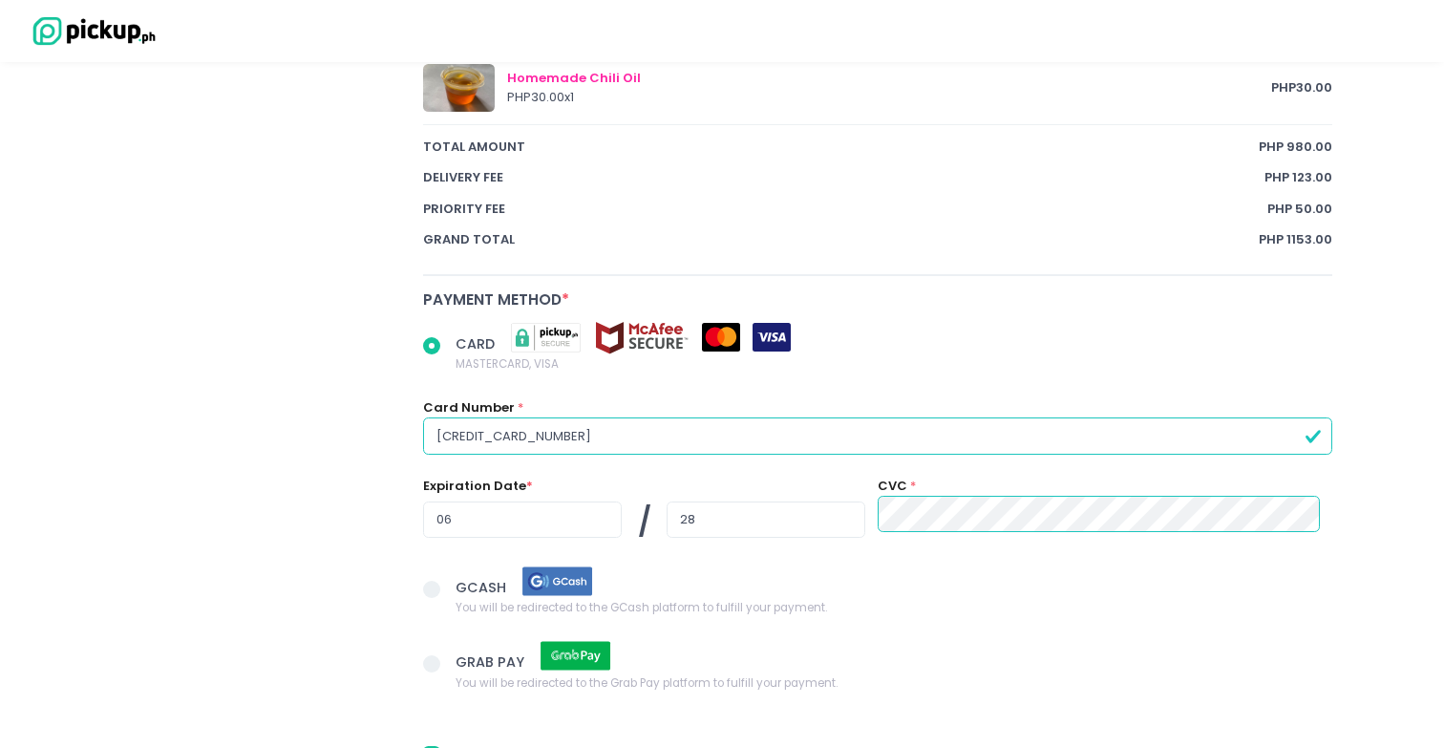
scroll to position [1453, 0]
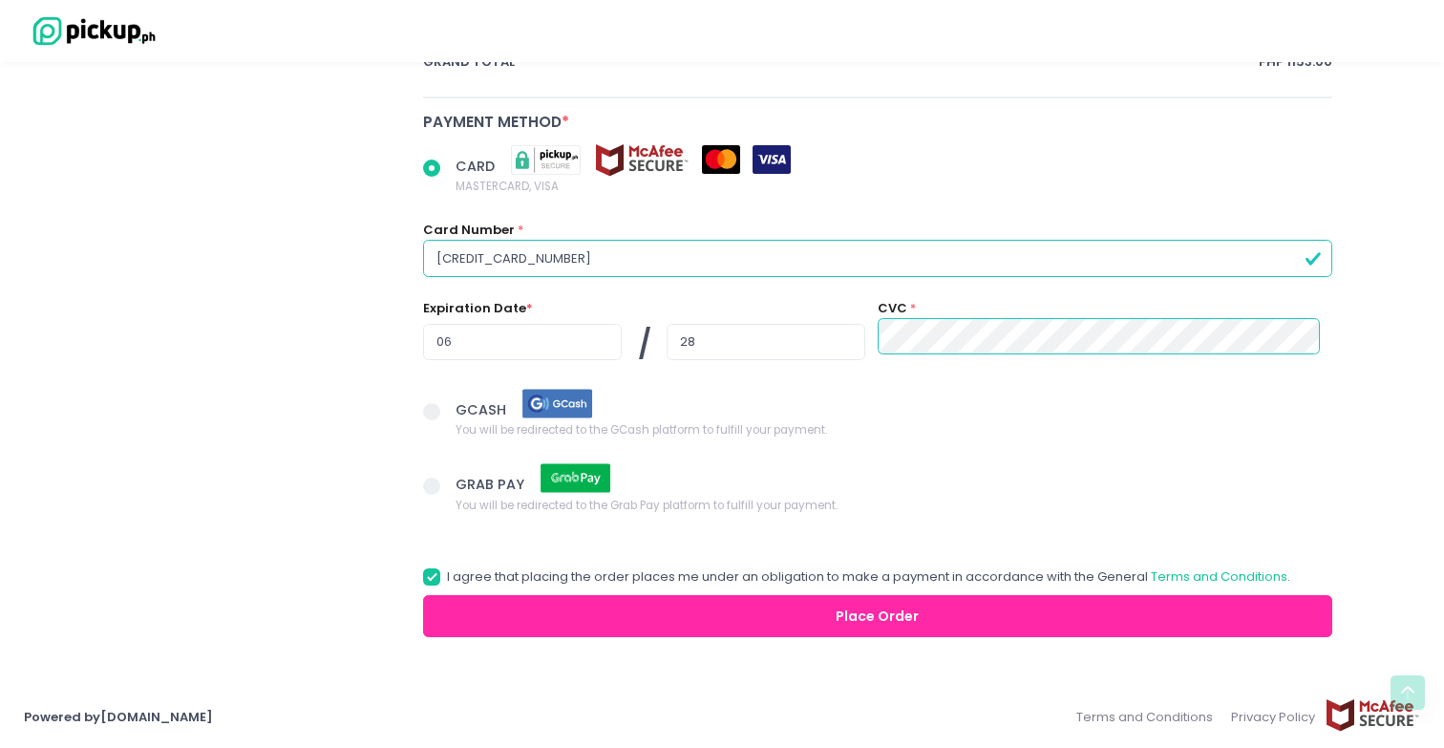
click at [579, 617] on button "Place Order" at bounding box center [877, 616] width 909 height 43
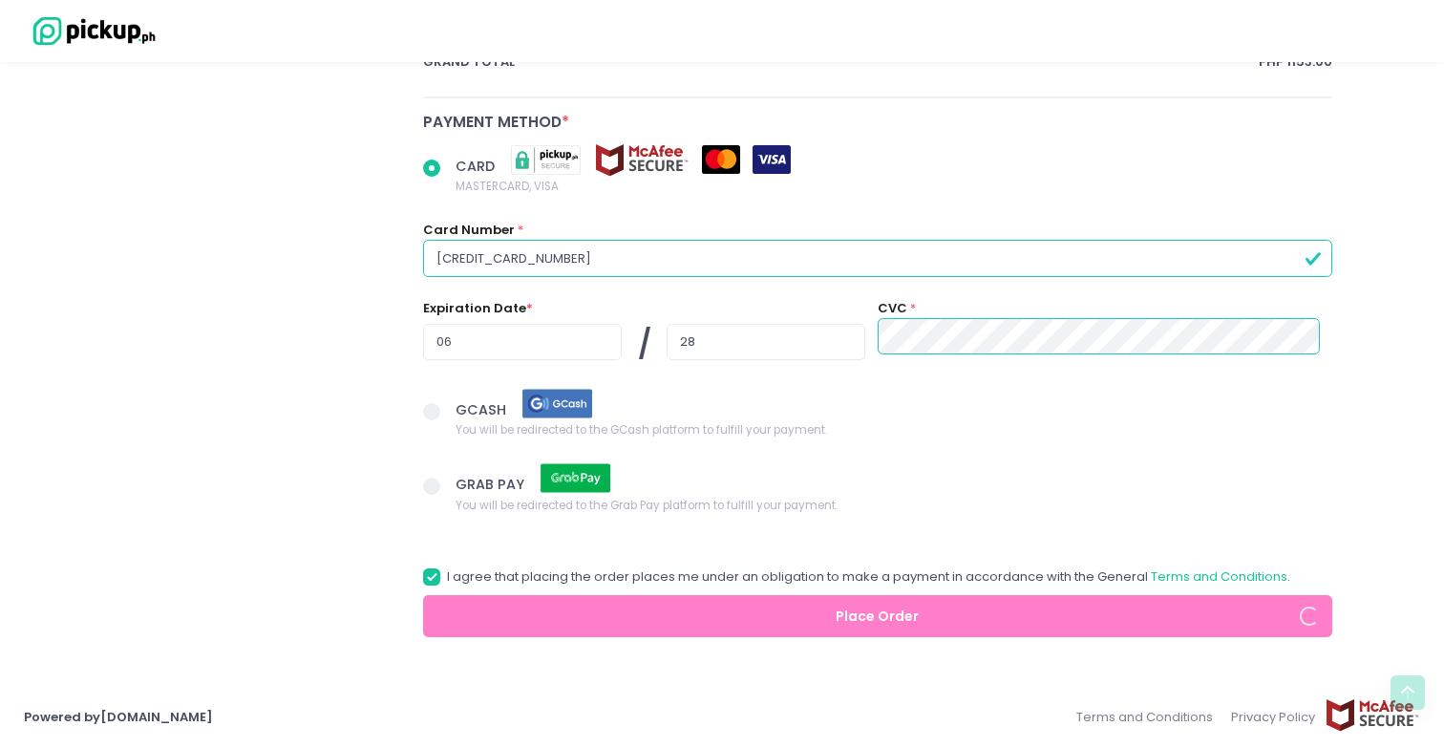
radio input "true"
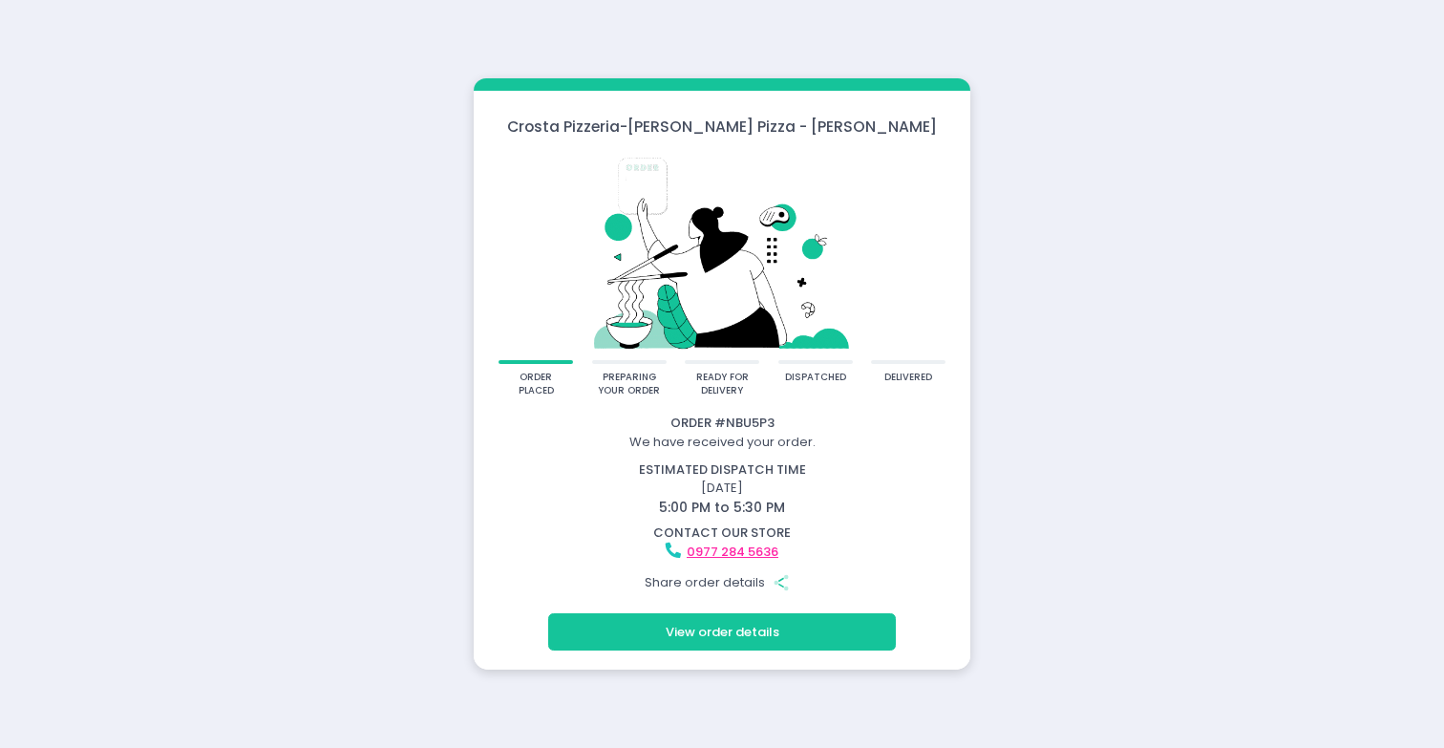
click at [739, 639] on button "View order details" at bounding box center [722, 631] width 348 height 36
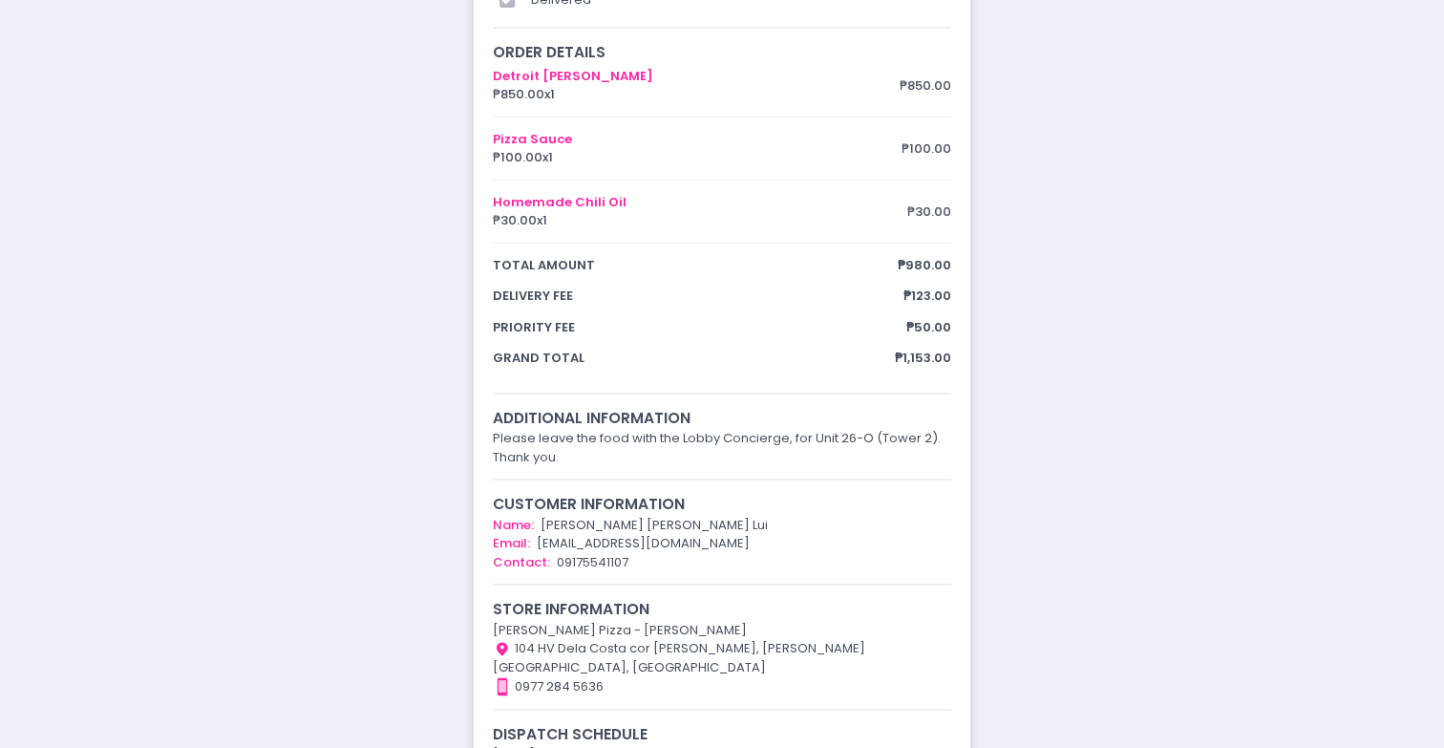
scroll to position [385, 0]
